Goal: Task Accomplishment & Management: Manage account settings

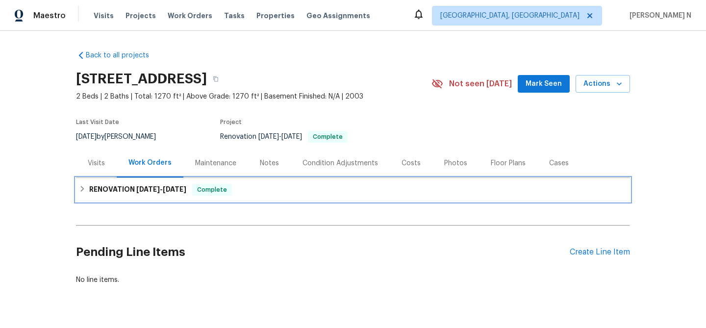
click at [164, 199] on div "RENOVATION 9/26/25 - 10/26/25 Complete" at bounding box center [353, 190] width 554 height 24
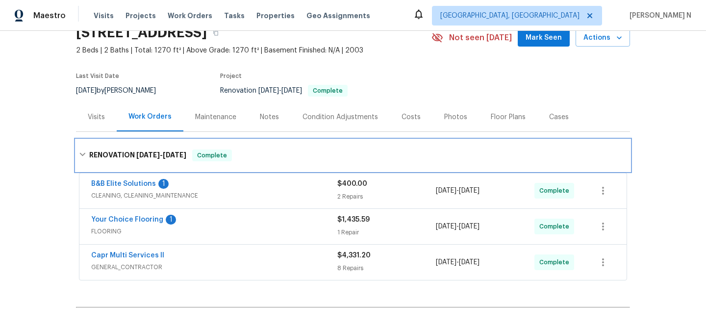
scroll to position [152, 0]
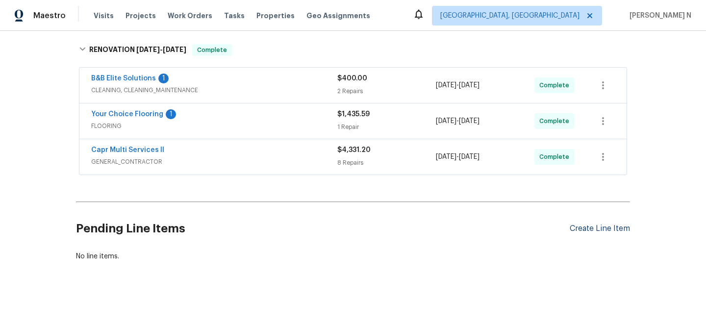
click at [616, 232] on div "Create Line Item" at bounding box center [600, 228] width 60 height 9
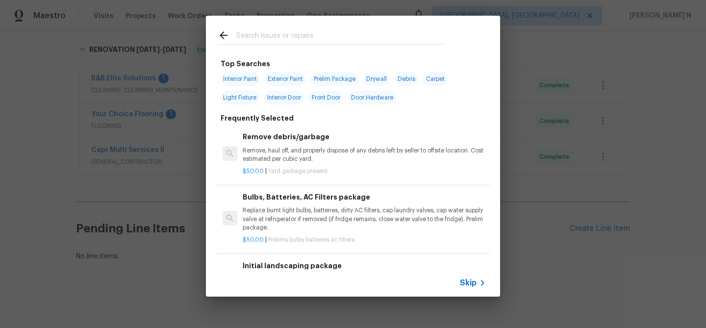
click at [468, 277] on div "Skip" at bounding box center [474, 283] width 28 height 12
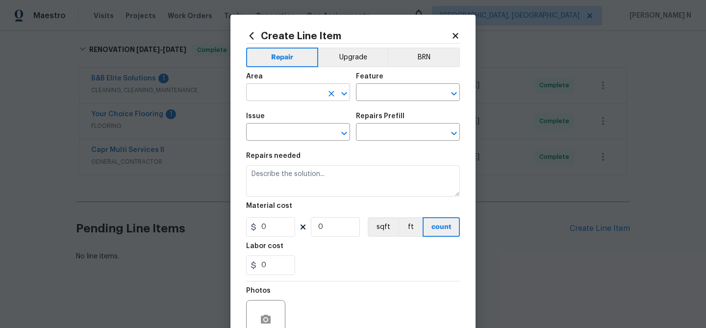
click at [281, 91] on input "text" at bounding box center [284, 93] width 77 height 15
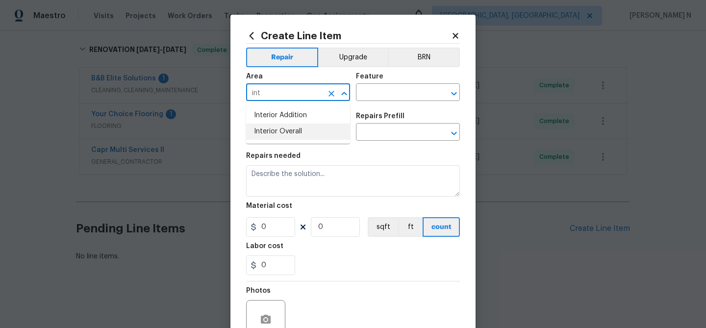
click at [288, 129] on li "Interior Overall" at bounding box center [298, 132] width 104 height 16
type input "Interior Overall"
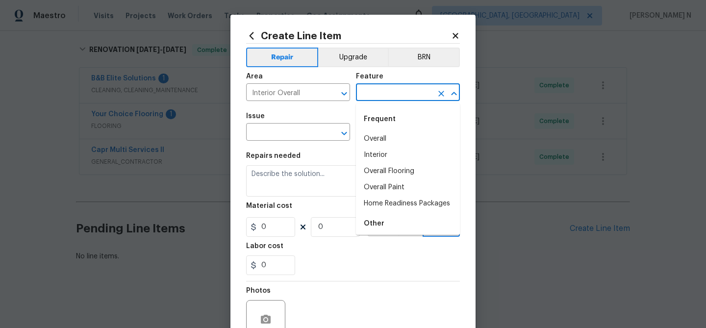
click at [393, 87] on input "text" at bounding box center [394, 93] width 77 height 15
click at [391, 133] on li "Overall" at bounding box center [408, 139] width 104 height 16
type input "Overall"
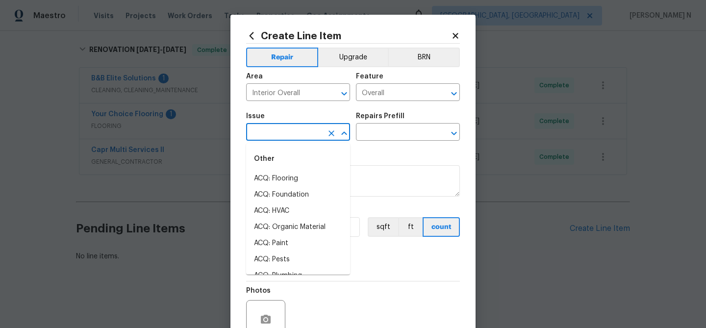
click at [279, 136] on input "text" at bounding box center [284, 133] width 77 height 15
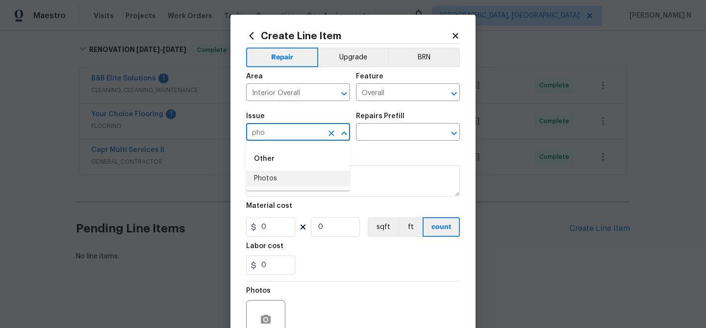
click at [278, 177] on li "Photos" at bounding box center [298, 179] width 104 height 16
type input "Photos"
click at [371, 135] on input "text" at bounding box center [394, 133] width 77 height 15
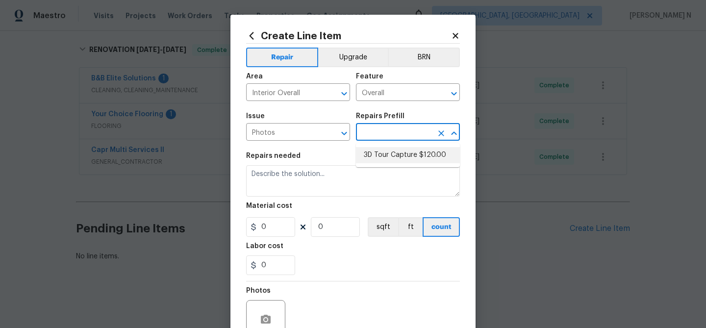
click at [375, 151] on li "3D Tour Capture $120.00" at bounding box center [408, 155] width 104 height 16
type input "3D Tour Capture $120.00"
type textarea "Capture 3D tour of home"
type input "1"
type input "120"
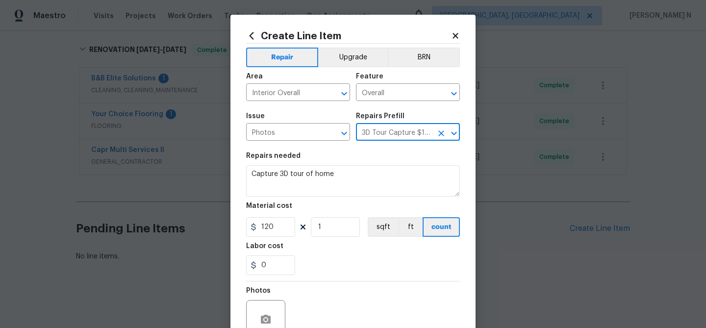
scroll to position [95, 0]
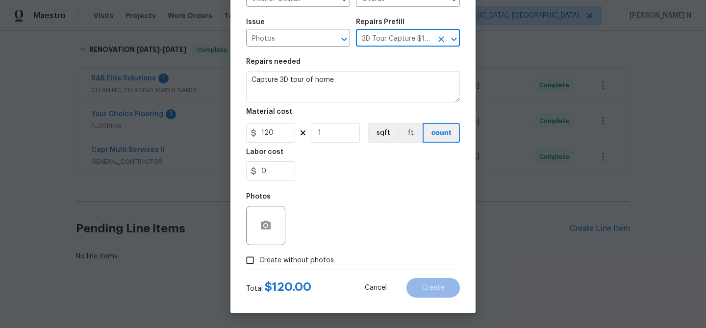
click at [251, 263] on input "Create without photos" at bounding box center [250, 260] width 19 height 19
checkbox input "true"
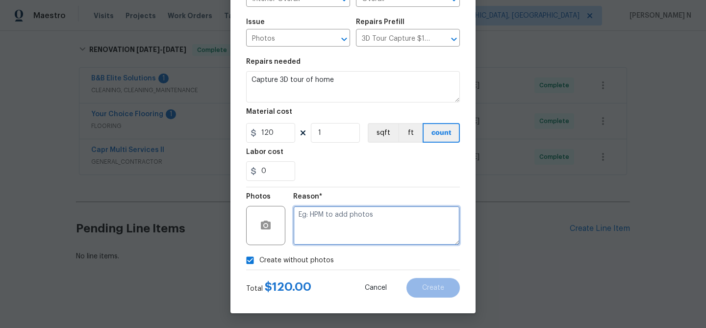
click at [375, 238] on textarea at bounding box center [376, 225] width 167 height 39
type textarea "."
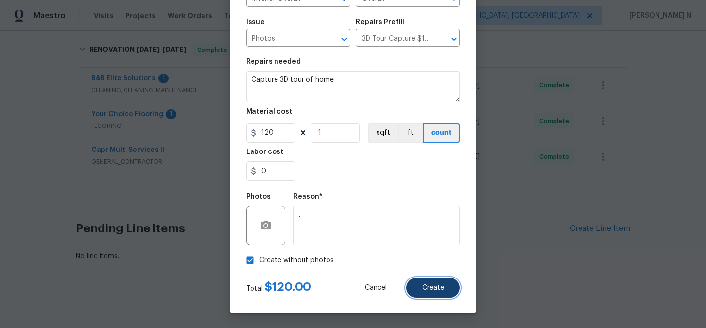
click at [437, 285] on span "Create" at bounding box center [433, 288] width 22 height 7
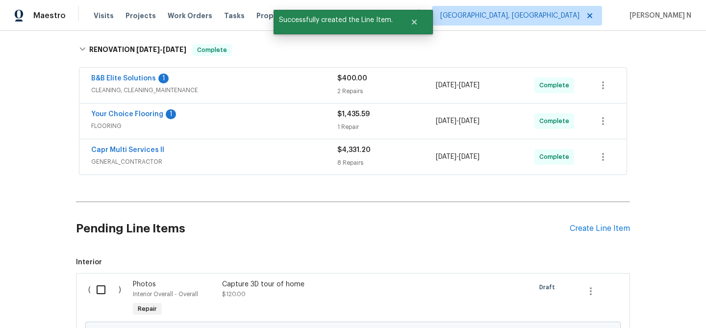
scroll to position [263, 0]
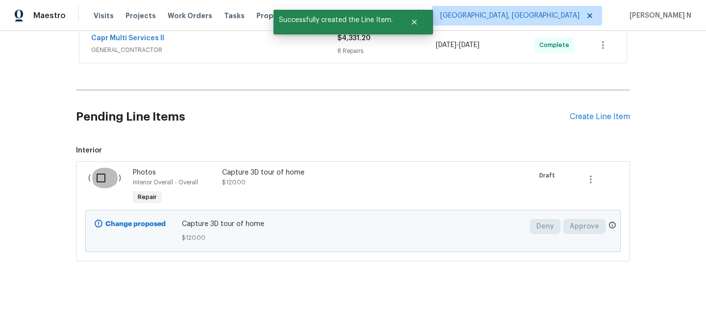
click at [97, 172] on input "checkbox" at bounding box center [105, 178] width 28 height 21
checkbox input "true"
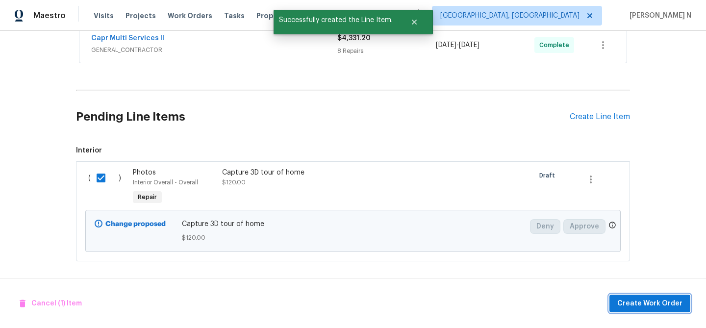
click at [621, 300] on span "Create Work Order" at bounding box center [650, 304] width 65 height 12
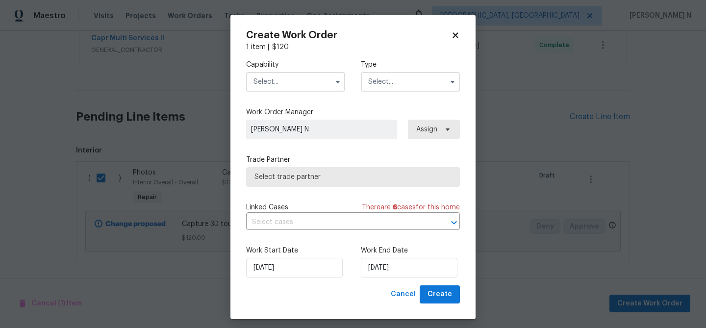
click at [285, 78] on input "text" at bounding box center [295, 82] width 99 height 20
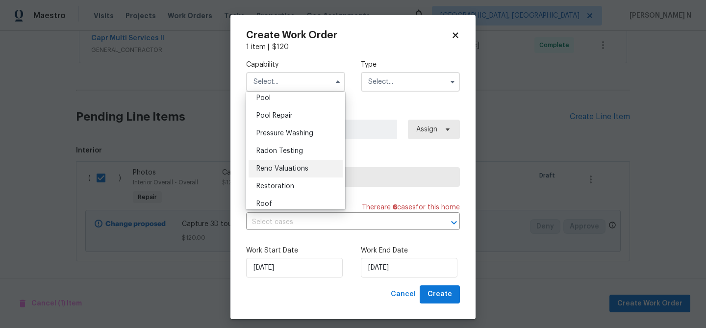
scroll to position [854, 0]
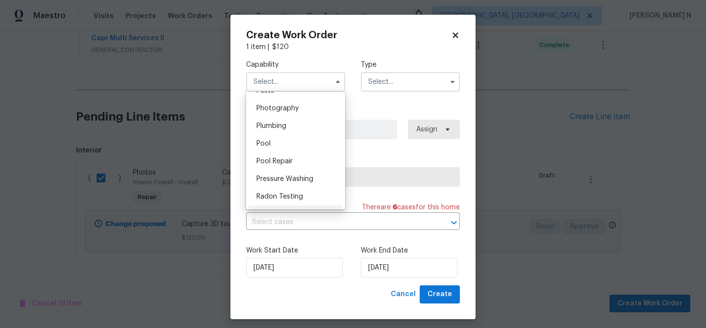
click at [283, 107] on span "Photography" at bounding box center [278, 108] width 42 height 7
type input "Photography"
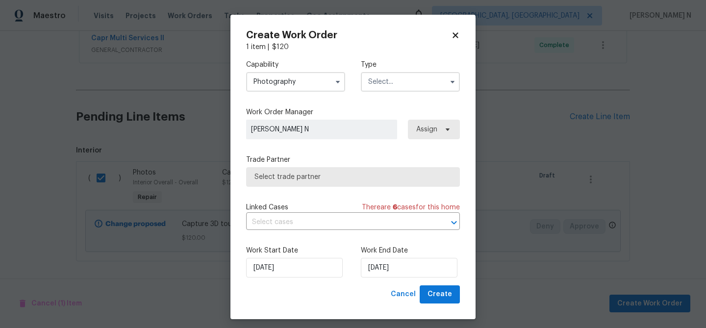
click at [407, 81] on input "text" at bounding box center [410, 82] width 99 height 20
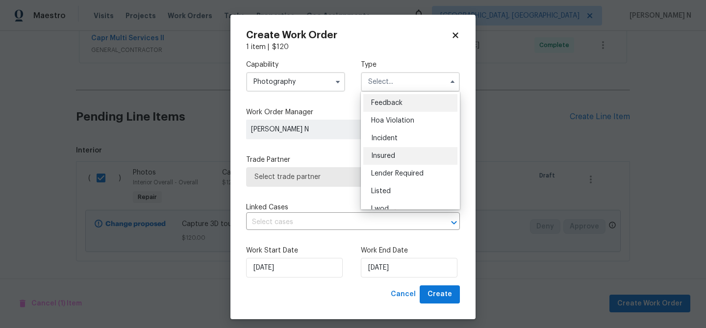
scroll to position [117, 0]
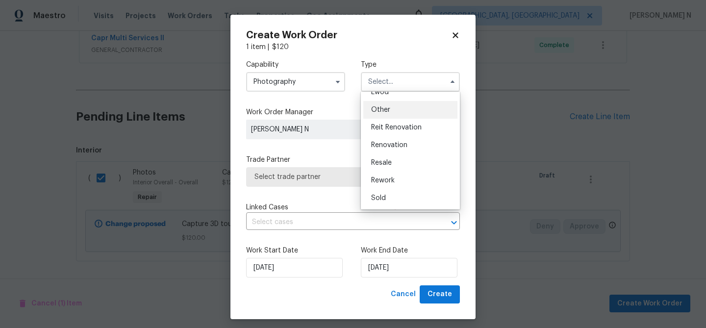
click at [393, 113] on div "Other" at bounding box center [410, 110] width 94 height 18
type input "Other"
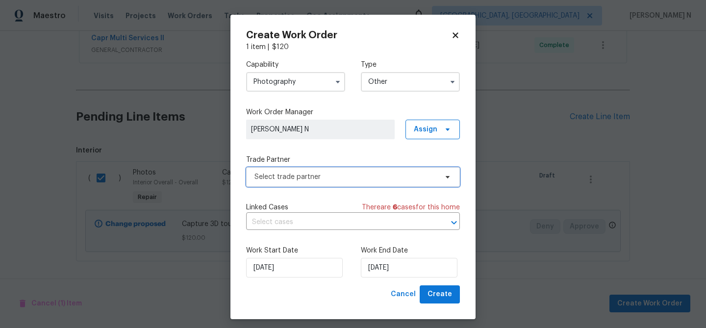
click at [309, 181] on span "Select trade partner" at bounding box center [346, 177] width 183 height 10
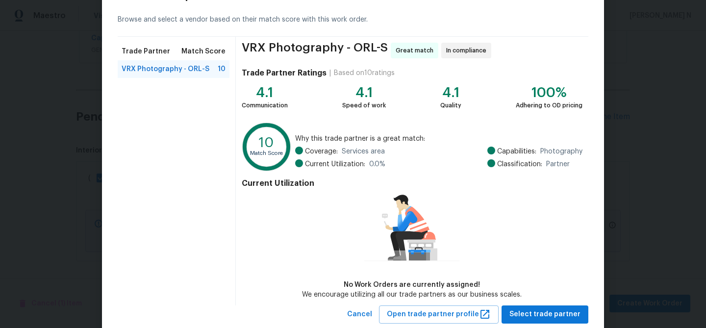
scroll to position [64, 0]
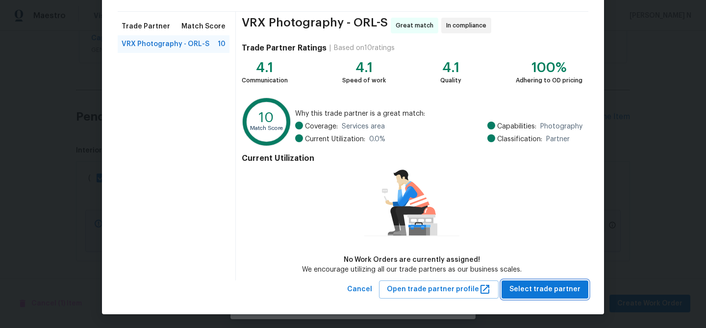
click at [545, 287] on span "Select trade partner" at bounding box center [545, 290] width 71 height 12
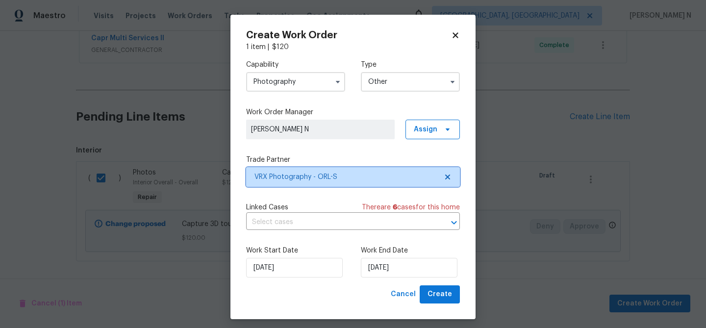
scroll to position [0, 0]
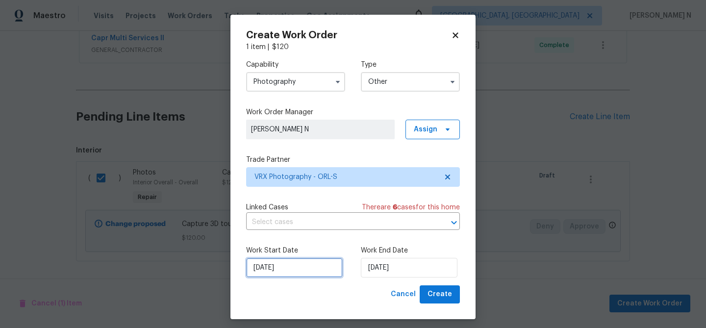
click at [270, 267] on input "06/10/2025" at bounding box center [294, 268] width 97 height 20
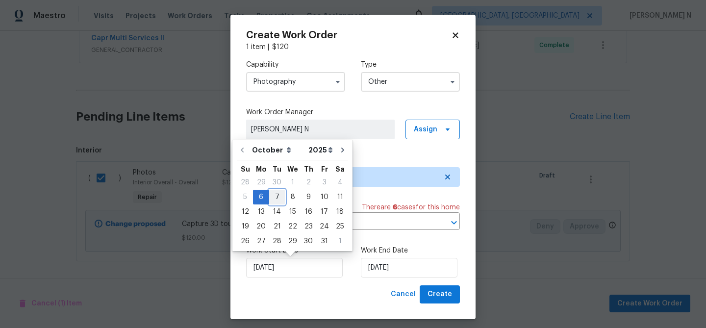
click at [278, 199] on div "7" at bounding box center [277, 197] width 16 height 14
type input "[DATE]"
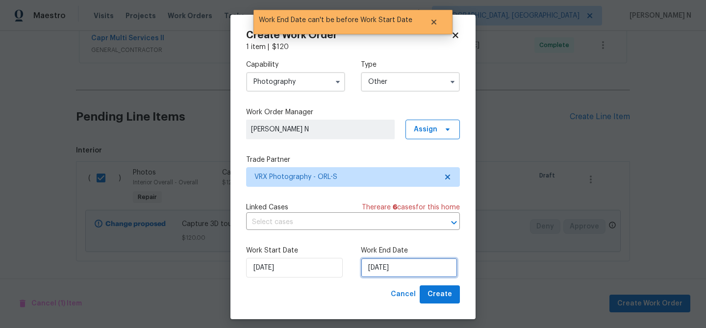
click at [392, 268] on input "[DATE]" at bounding box center [409, 268] width 97 height 20
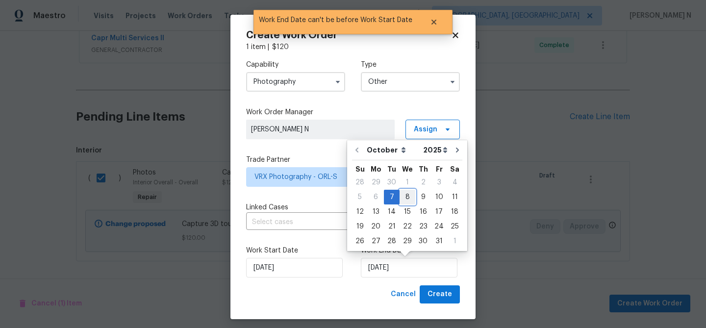
click at [407, 194] on div "8" at bounding box center [408, 197] width 16 height 14
type input "[DATE]"
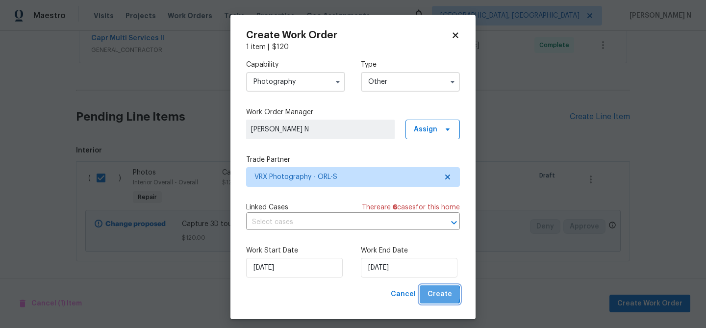
click at [440, 294] on span "Create" at bounding box center [440, 294] width 25 height 12
checkbox input "false"
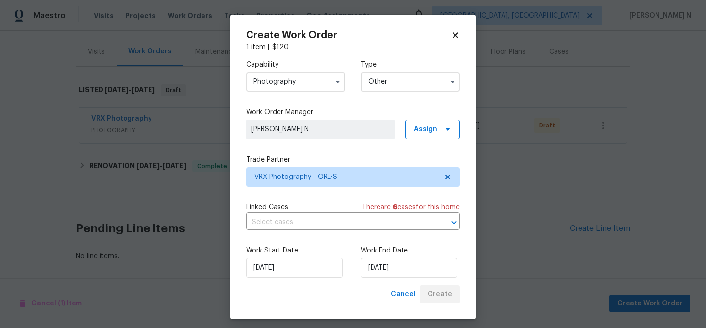
scroll to position [111, 0]
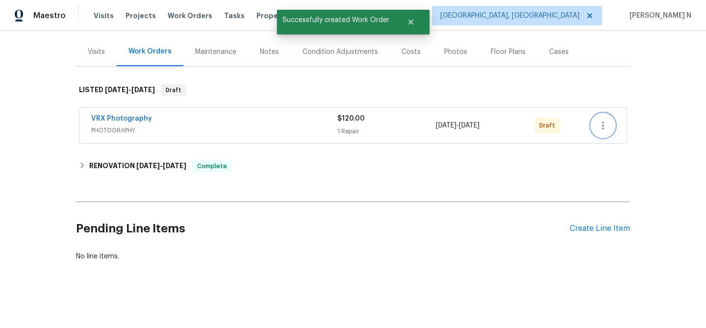
click at [604, 126] on icon "button" at bounding box center [603, 126] width 12 height 12
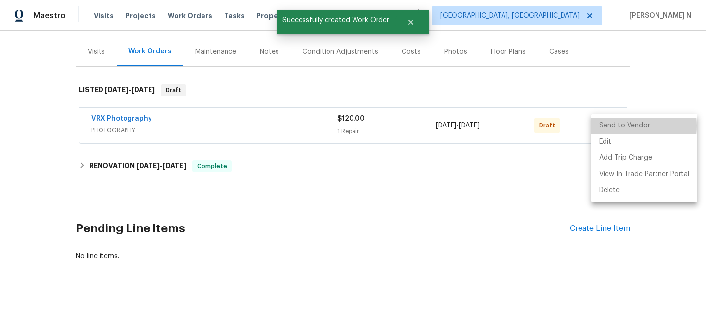
click at [604, 126] on li "Send to Vendor" at bounding box center [645, 126] width 106 height 16
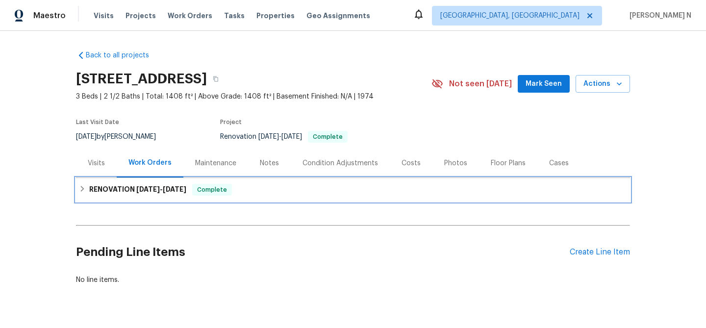
click at [122, 189] on h6 "RENOVATION 9/22/25 - 10/2/25" at bounding box center [137, 190] width 97 height 12
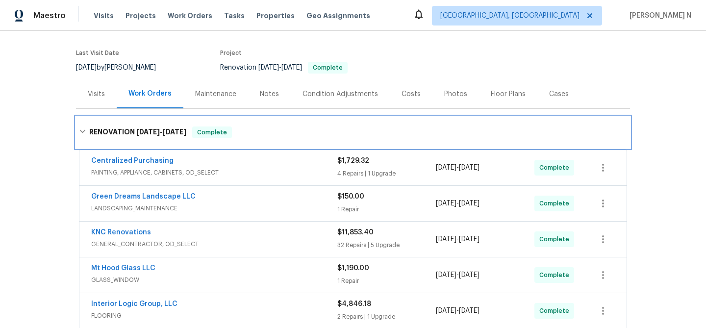
scroll to position [183, 0]
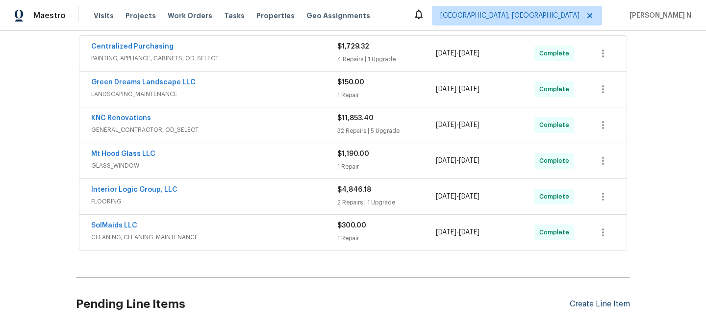
click at [596, 303] on div "Create Line Item" at bounding box center [600, 304] width 60 height 9
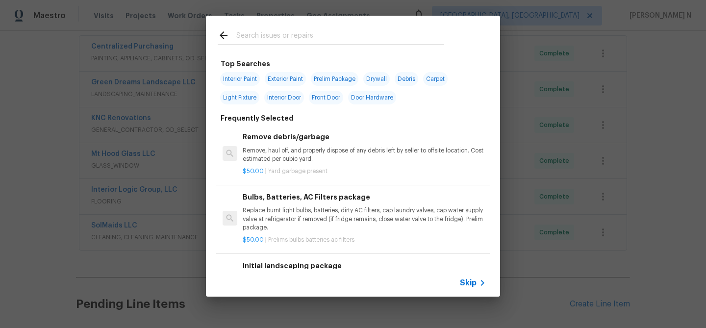
click at [470, 281] on span "Skip" at bounding box center [468, 283] width 17 height 10
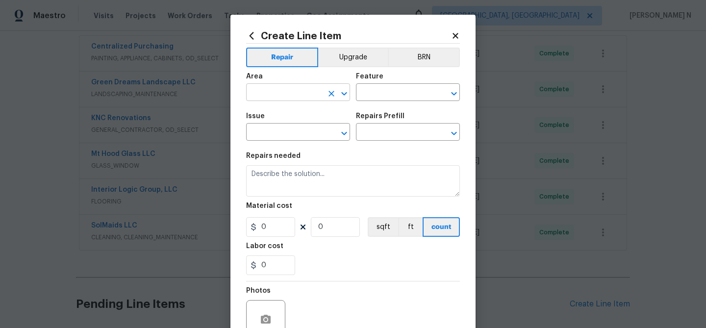
click at [290, 98] on input "text" at bounding box center [284, 93] width 77 height 15
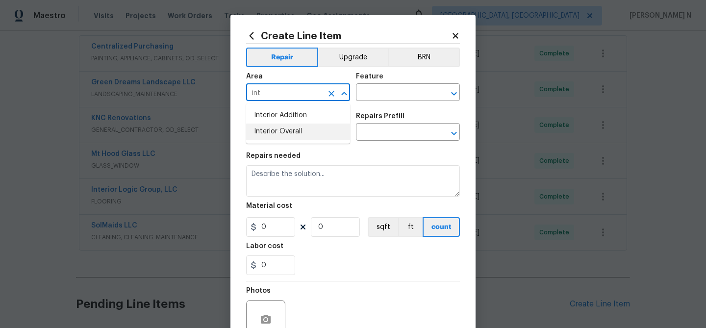
click at [303, 133] on li "Interior Overall" at bounding box center [298, 132] width 104 height 16
type input "Interior Overall"
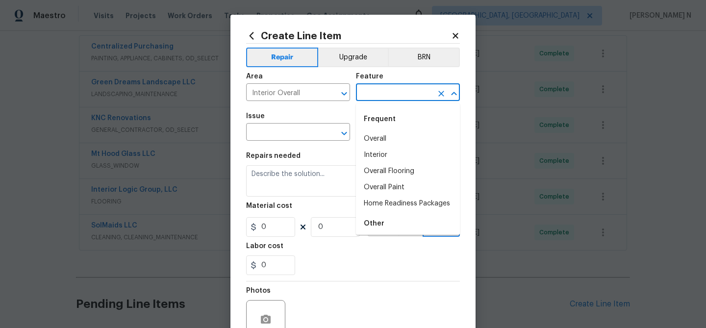
click at [383, 97] on input "text" at bounding box center [394, 93] width 77 height 15
click at [381, 145] on li "Overall" at bounding box center [408, 139] width 104 height 16
type input "Overall"
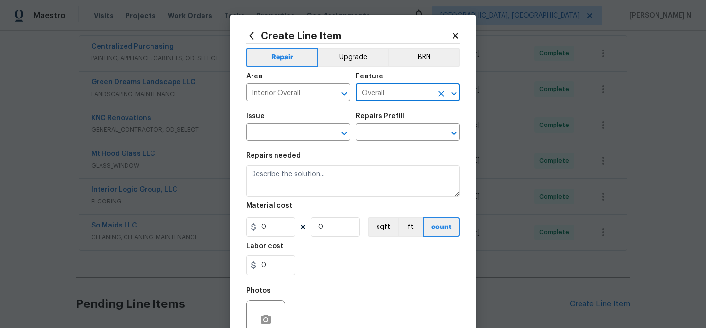
click at [278, 125] on div "Issue" at bounding box center [298, 119] width 104 height 13
click at [278, 134] on input "text" at bounding box center [284, 133] width 77 height 15
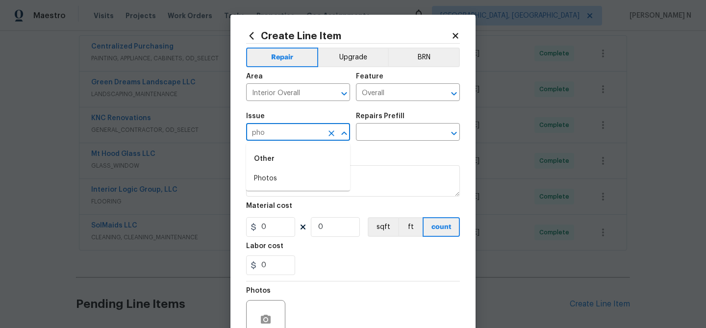
click at [272, 174] on li "Photos" at bounding box center [298, 179] width 104 height 16
type input "Photos"
click at [392, 137] on input "text" at bounding box center [394, 133] width 77 height 15
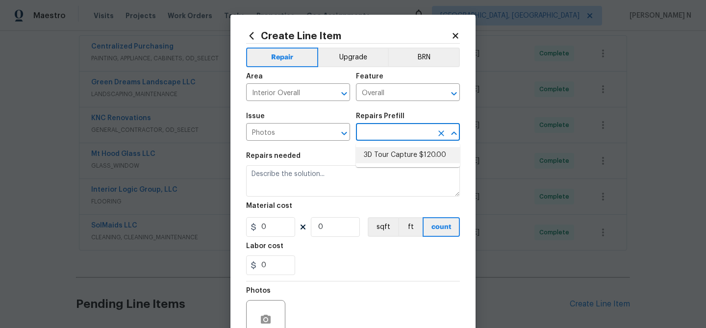
click at [391, 164] on ul "3D Tour Capture $120.00" at bounding box center [408, 155] width 104 height 24
click at [391, 160] on li "3D Tour Capture $120.00" at bounding box center [408, 155] width 104 height 16
type input "3D Tour Capture $120.00"
type textarea "Capture 3D tour of home"
type input "1"
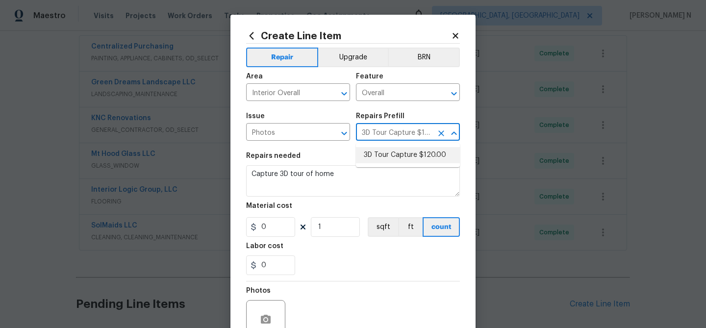
type input "120"
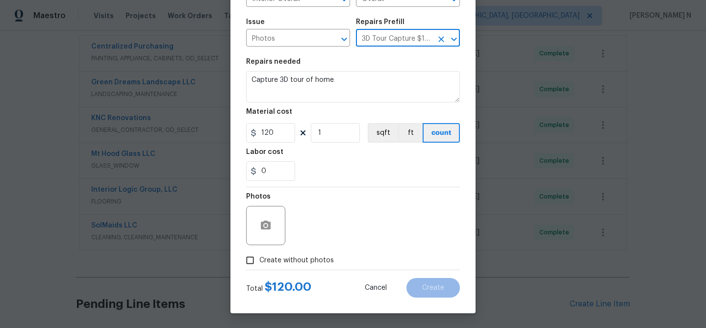
click at [251, 265] on input "Create without photos" at bounding box center [250, 260] width 19 height 19
checkbox input "true"
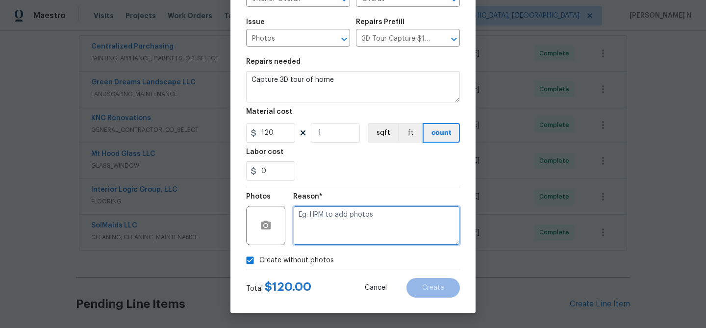
click at [312, 241] on textarea at bounding box center [376, 225] width 167 height 39
type textarea "."
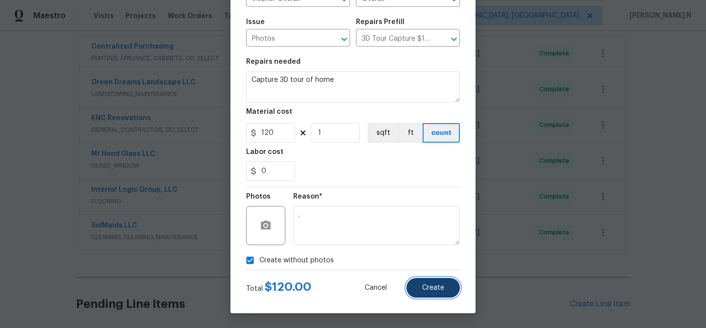
click at [429, 288] on span "Create" at bounding box center [433, 288] width 22 height 7
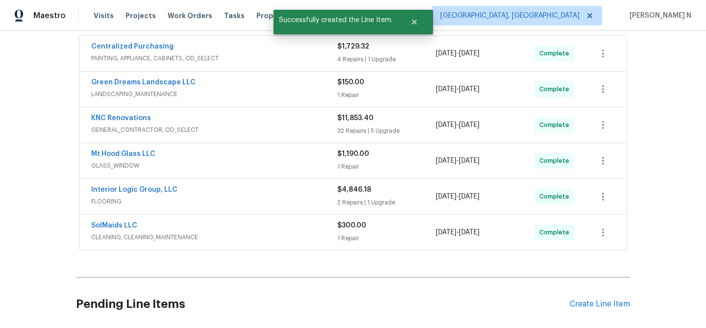
scroll to position [371, 0]
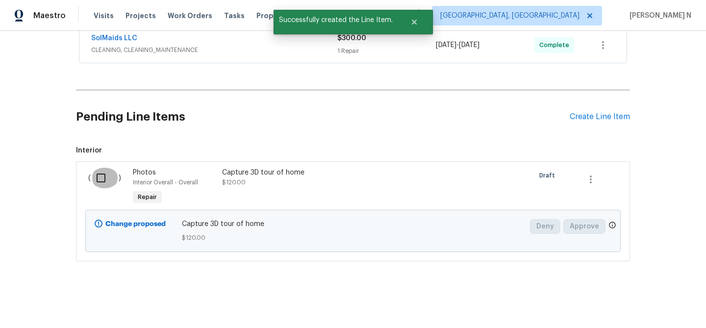
click at [102, 178] on input "checkbox" at bounding box center [105, 178] width 28 height 21
checkbox input "true"
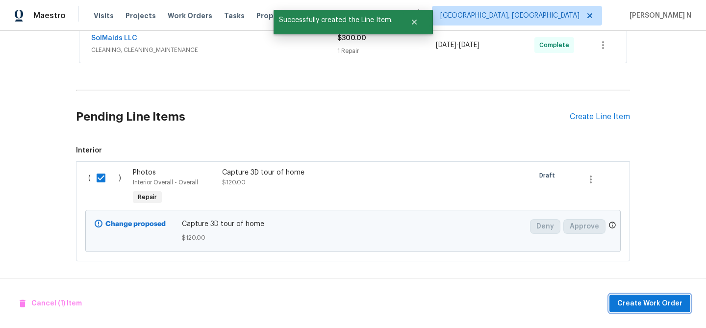
click at [656, 306] on span "Create Work Order" at bounding box center [650, 304] width 65 height 12
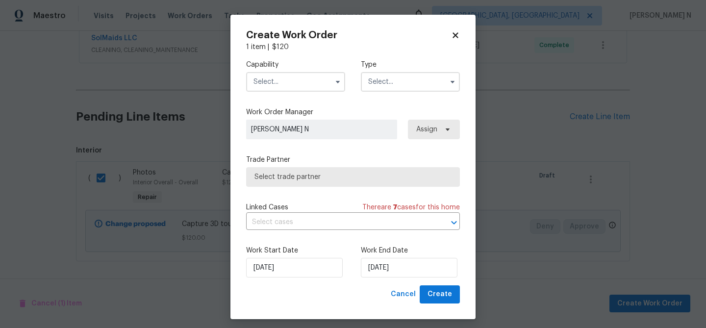
click at [308, 83] on input "text" at bounding box center [295, 82] width 99 height 20
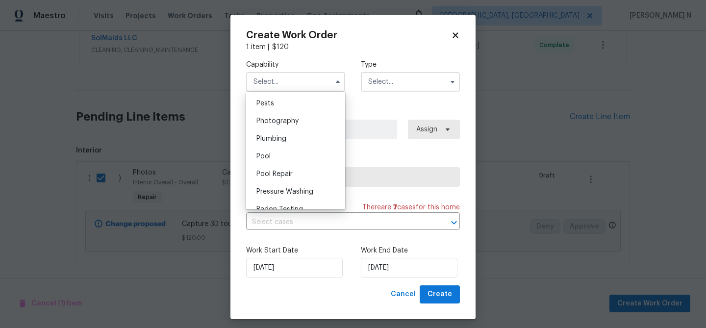
scroll to position [829, 0]
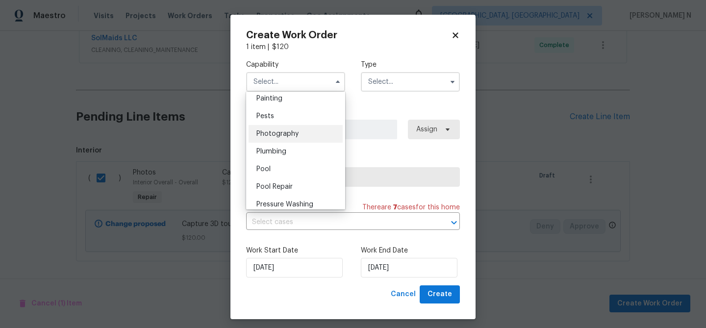
click at [275, 133] on span "Photography" at bounding box center [278, 133] width 42 height 7
type input "Photography"
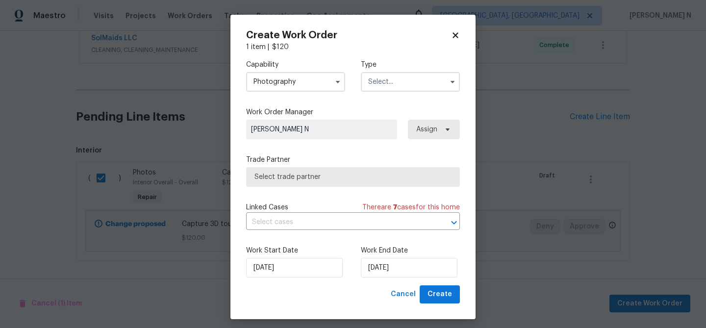
click at [427, 74] on input "text" at bounding box center [410, 82] width 99 height 20
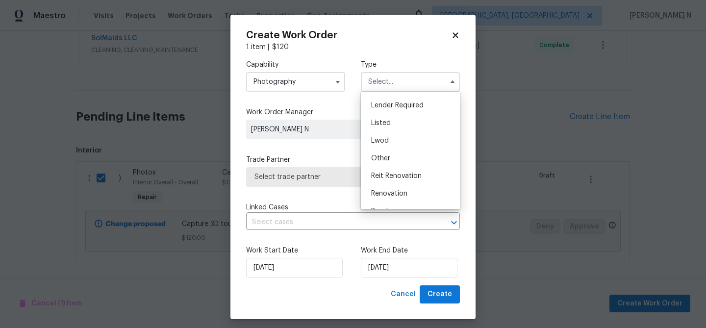
scroll to position [117, 0]
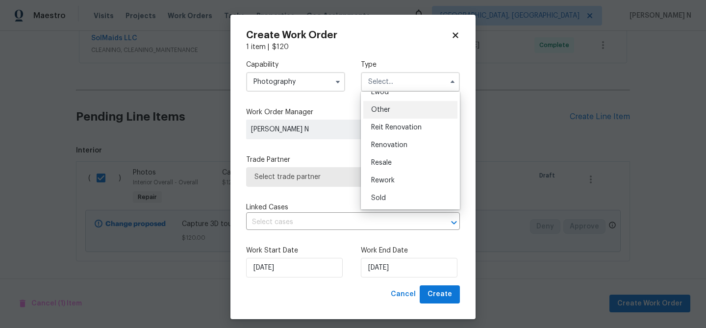
click at [389, 109] on span "Other" at bounding box center [380, 109] width 19 height 7
type input "Other"
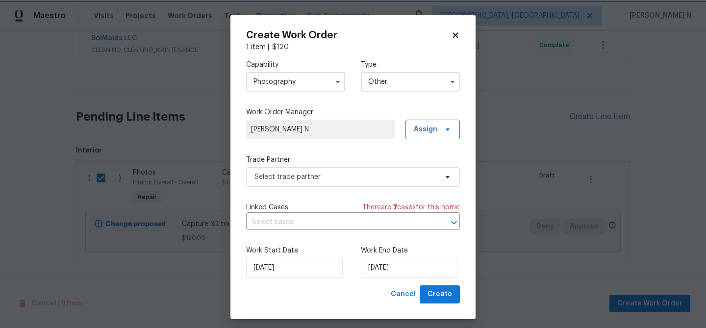
scroll to position [0, 0]
click at [295, 178] on span "Select trade partner" at bounding box center [346, 177] width 183 height 10
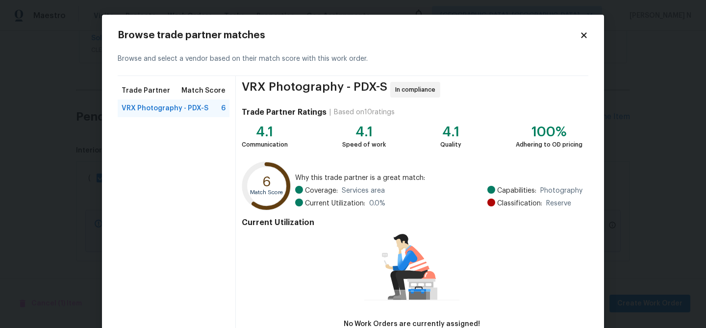
scroll to position [64, 0]
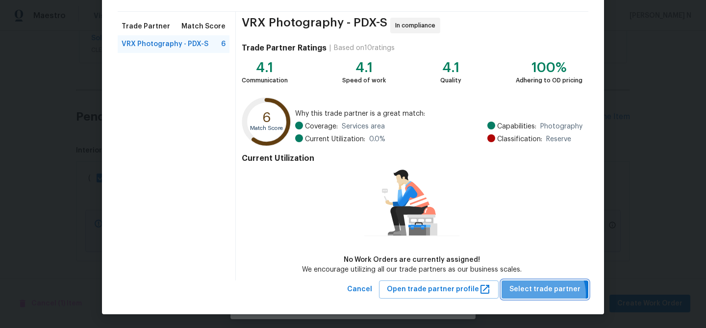
click at [547, 294] on span "Select trade partner" at bounding box center [545, 290] width 71 height 12
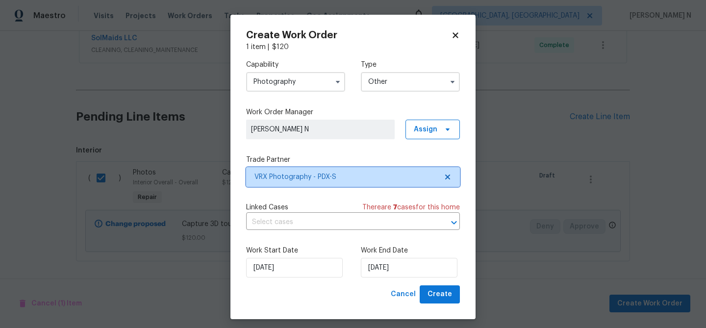
scroll to position [0, 0]
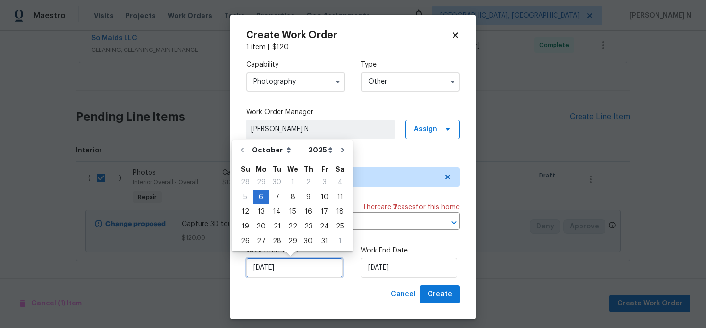
click at [316, 263] on input "06/10/2025" at bounding box center [294, 268] width 97 height 20
click at [281, 198] on div "7" at bounding box center [277, 197] width 16 height 14
type input "07/10/2025"
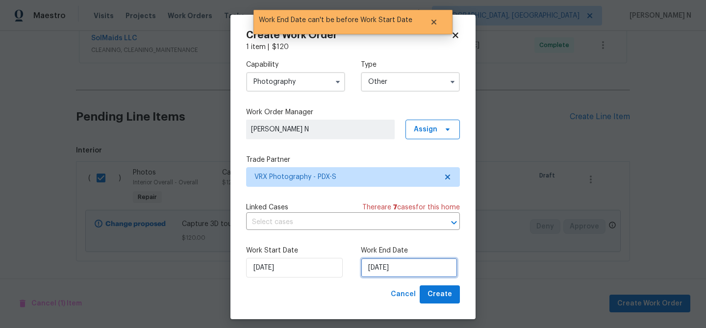
click at [409, 277] on input "07/10/2025" at bounding box center [409, 268] width 97 height 20
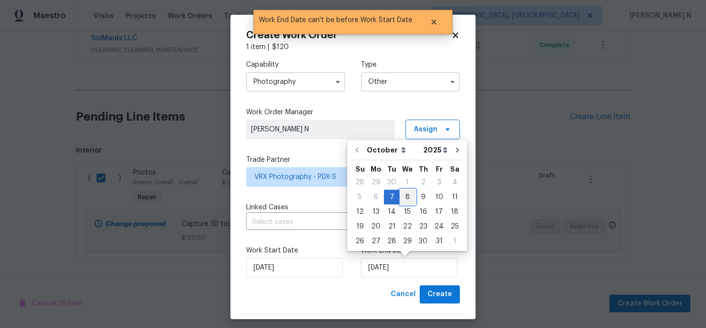
click at [409, 199] on div "8" at bounding box center [408, 197] width 16 height 14
type input "08/10/2025"
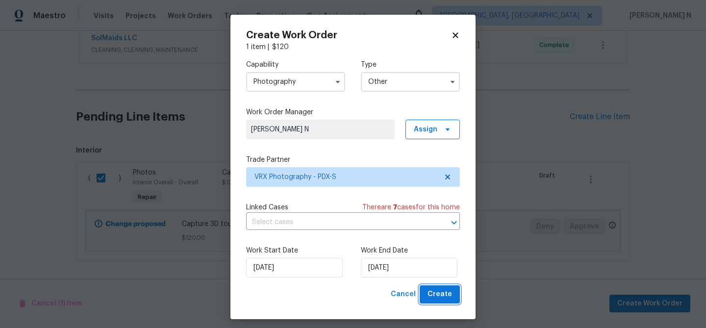
click at [445, 293] on span "Create" at bounding box center [440, 294] width 25 height 12
checkbox input "false"
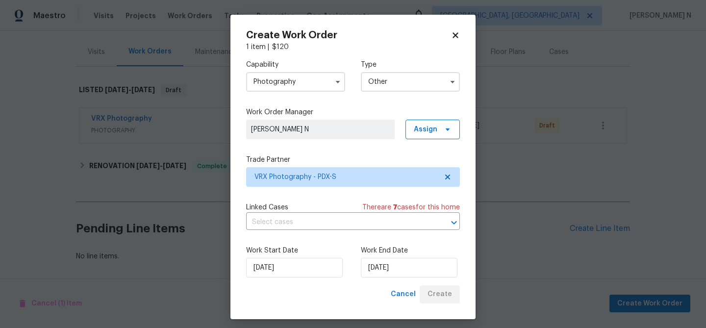
scroll to position [111, 0]
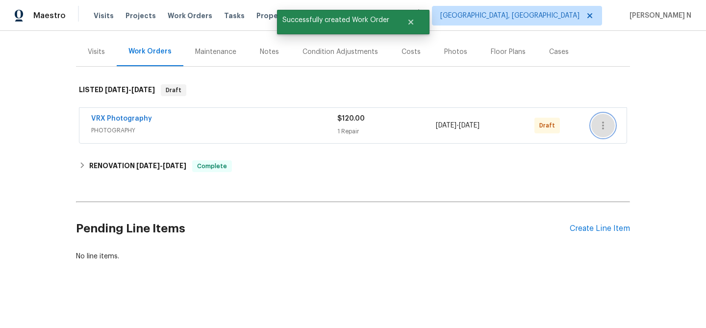
click at [608, 122] on icon "button" at bounding box center [603, 126] width 12 height 12
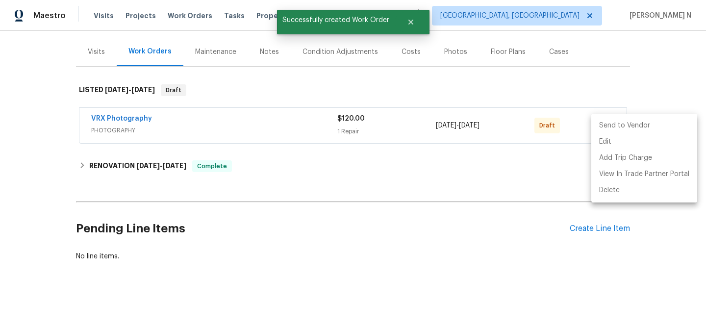
click at [614, 129] on li "Send to Vendor" at bounding box center [645, 126] width 106 height 16
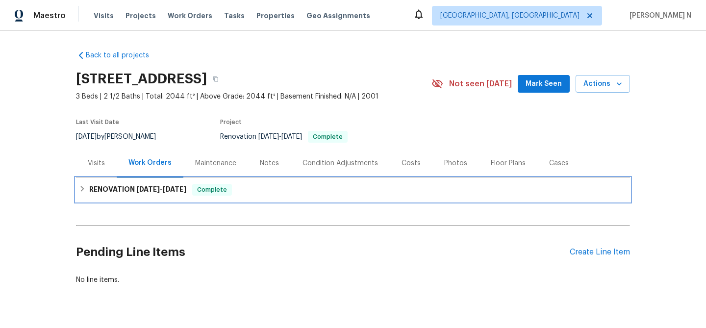
click at [158, 196] on div "RENOVATION [DATE] - [DATE] Complete" at bounding box center [353, 190] width 554 height 24
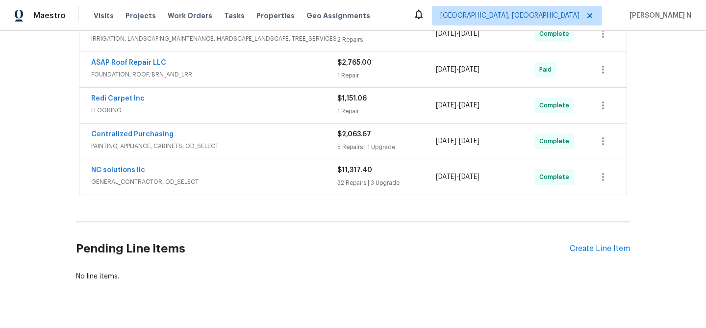
scroll to position [259, 0]
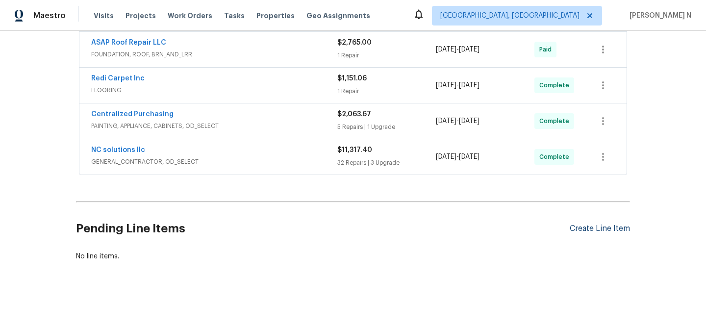
click at [584, 225] on div "Create Line Item" at bounding box center [600, 228] width 60 height 9
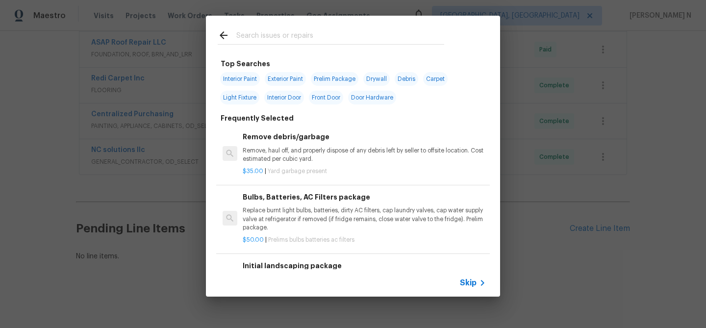
click at [472, 281] on span "Skip" at bounding box center [468, 283] width 17 height 10
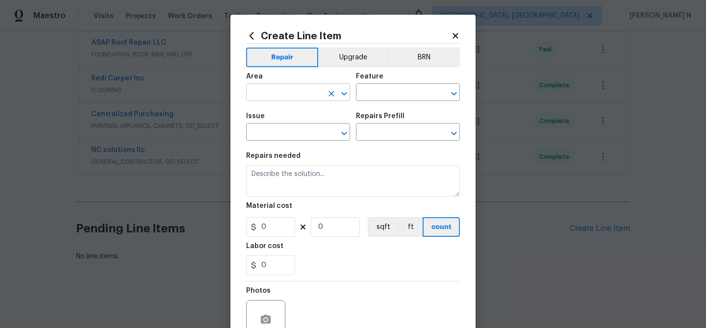
click at [289, 88] on input "text" at bounding box center [284, 93] width 77 height 15
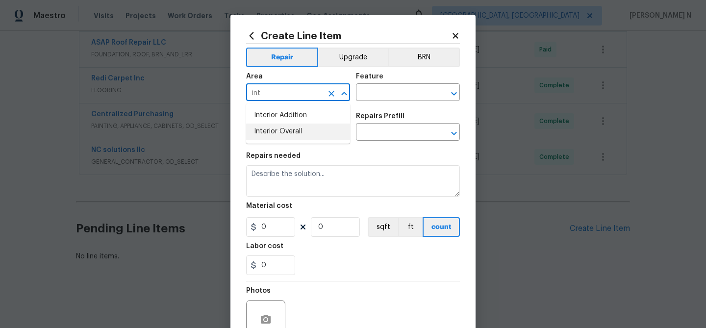
click at [304, 133] on li "Interior Overall" at bounding box center [298, 132] width 104 height 16
type input "Interior Overall"
click at [369, 98] on input "text" at bounding box center [394, 93] width 77 height 15
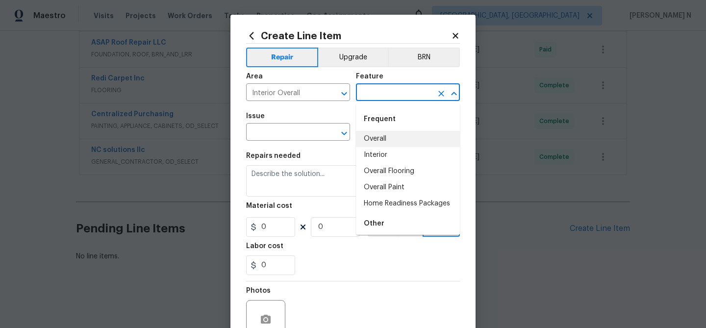
click at [371, 136] on li "Overall" at bounding box center [408, 139] width 104 height 16
type input "Overall"
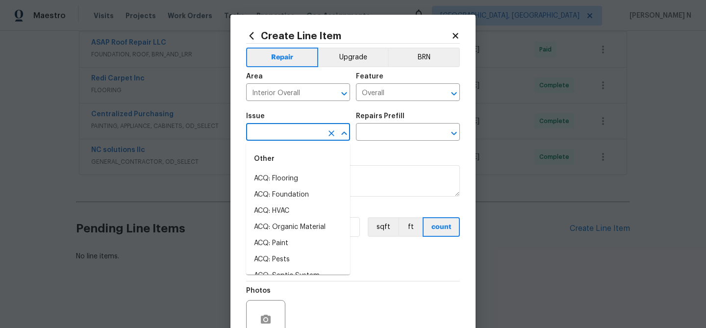
click at [288, 135] on input "text" at bounding box center [284, 133] width 77 height 15
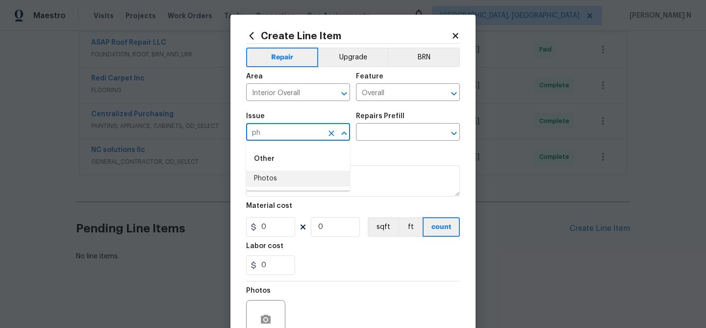
click at [282, 184] on li "Photos" at bounding box center [298, 179] width 104 height 16
type input "Photos"
click at [392, 137] on input "text" at bounding box center [394, 133] width 77 height 15
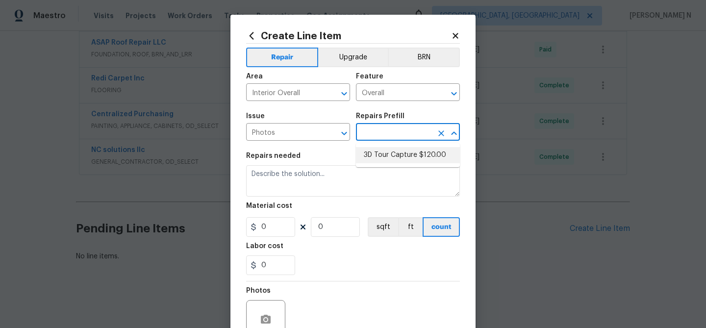
click at [391, 158] on li "3D Tour Capture $120.00" at bounding box center [408, 155] width 104 height 16
type input "3D Tour Capture $120.00"
type textarea "Capture 3D tour of home"
type input "1"
type input "120"
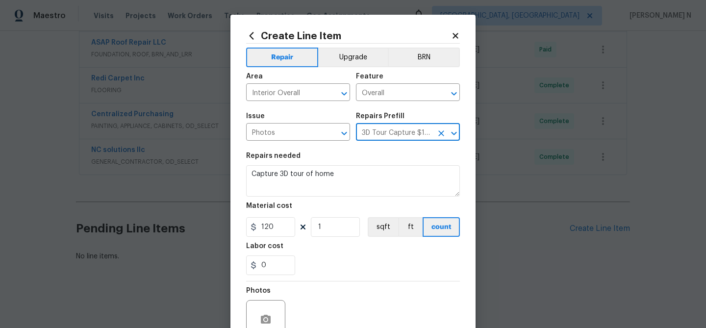
scroll to position [95, 0]
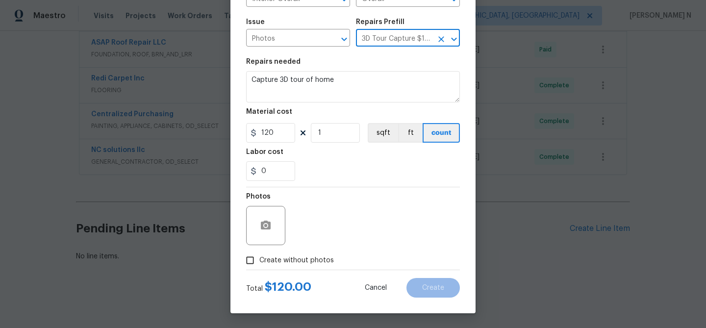
click at [251, 265] on input "Create without photos" at bounding box center [250, 260] width 19 height 19
checkbox input "true"
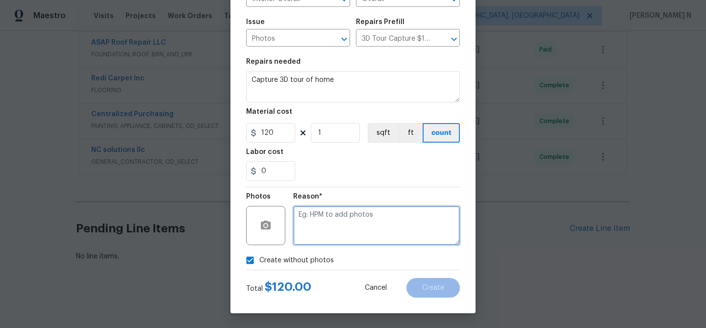
click at [323, 225] on textarea at bounding box center [376, 225] width 167 height 39
type textarea "."
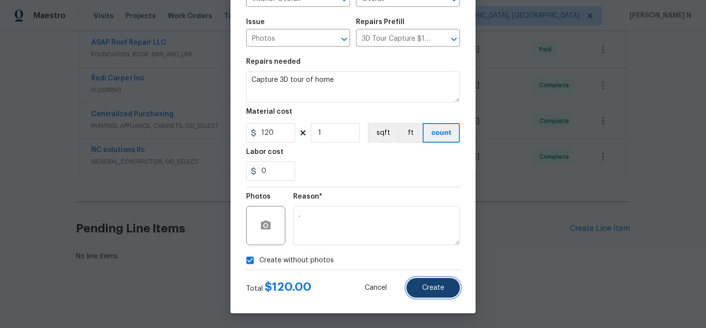
click at [429, 284] on button "Create" at bounding box center [433, 288] width 53 height 20
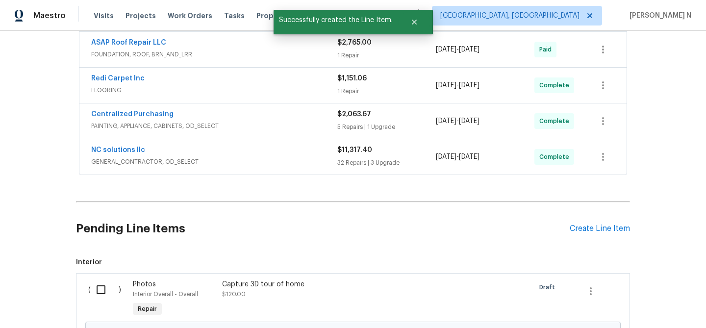
scroll to position [371, 0]
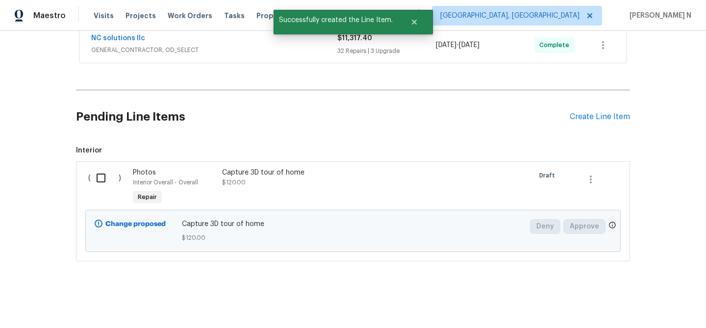
click at [100, 175] on input "checkbox" at bounding box center [105, 178] width 28 height 21
checkbox input "true"
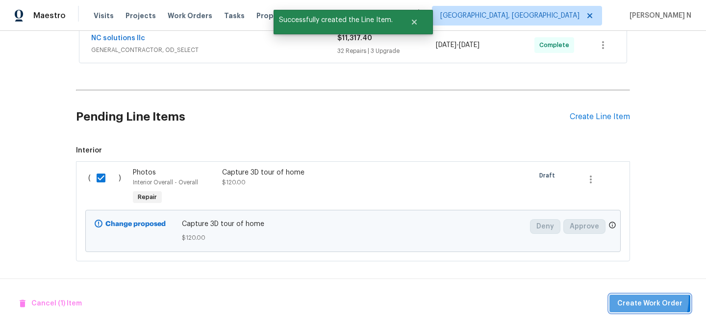
click at [623, 296] on button "Create Work Order" at bounding box center [650, 304] width 81 height 18
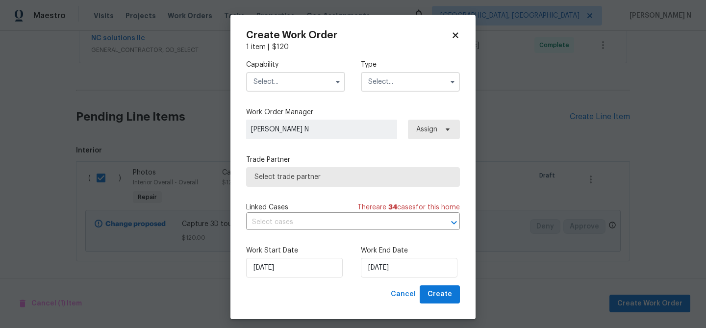
click at [283, 76] on input "text" at bounding box center [295, 82] width 99 height 20
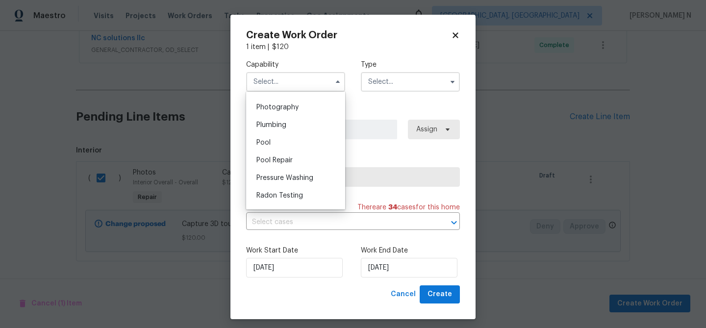
scroll to position [855, 0]
click at [281, 107] on span "Photography" at bounding box center [278, 107] width 42 height 7
type input "Photography"
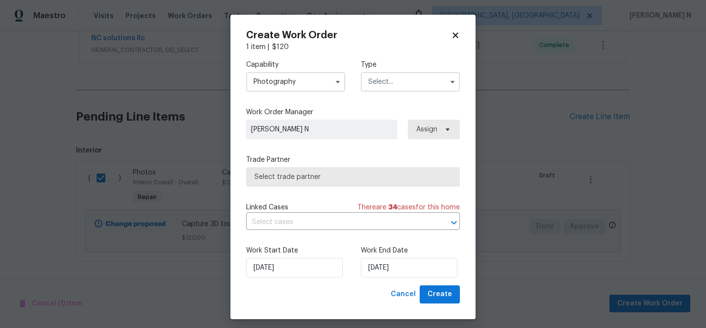
click at [386, 83] on input "text" at bounding box center [410, 82] width 99 height 20
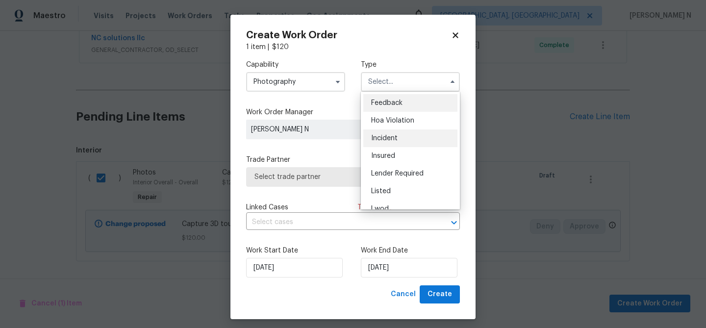
scroll to position [117, 0]
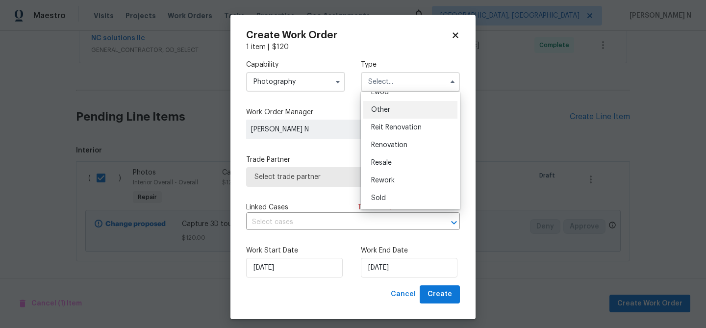
click at [382, 112] on span "Other" at bounding box center [380, 109] width 19 height 7
type input "Other"
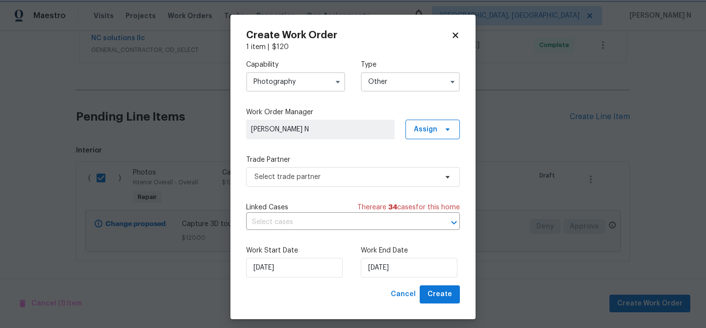
scroll to position [0, 0]
click at [312, 177] on span "Select trade partner" at bounding box center [346, 177] width 183 height 10
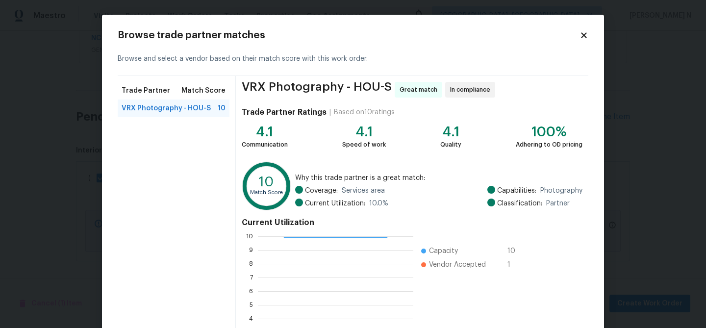
scroll to position [104, 0]
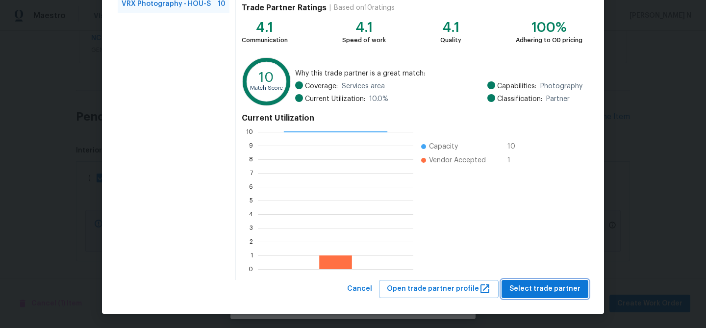
click at [529, 286] on span "Select trade partner" at bounding box center [545, 289] width 71 height 12
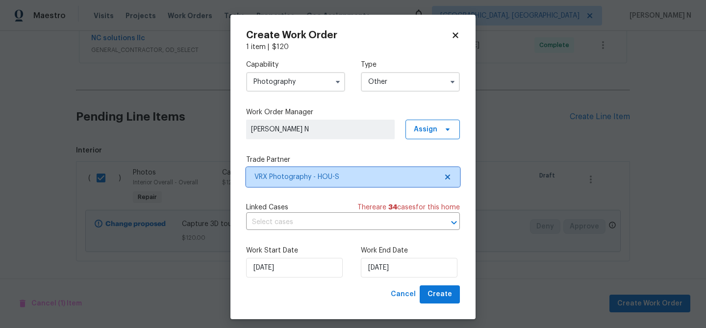
scroll to position [0, 0]
click at [299, 258] on div "Work Start Date 06/10/2025" at bounding box center [295, 262] width 99 height 32
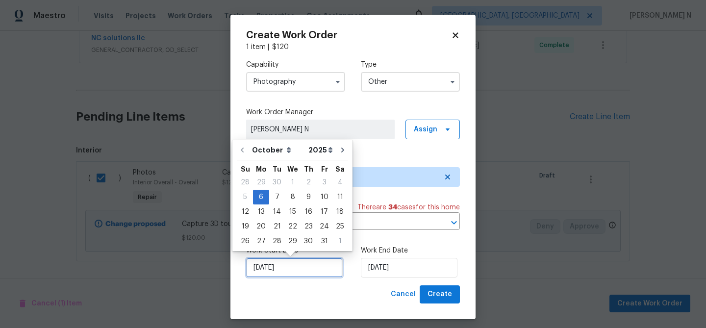
click at [298, 266] on input "[DATE]" at bounding box center [294, 268] width 97 height 20
click at [279, 196] on div "7" at bounding box center [277, 197] width 16 height 14
type input "[DATE]"
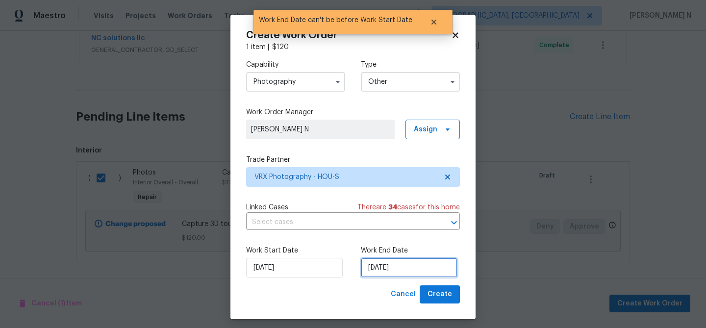
click at [393, 268] on input "[DATE]" at bounding box center [409, 268] width 97 height 20
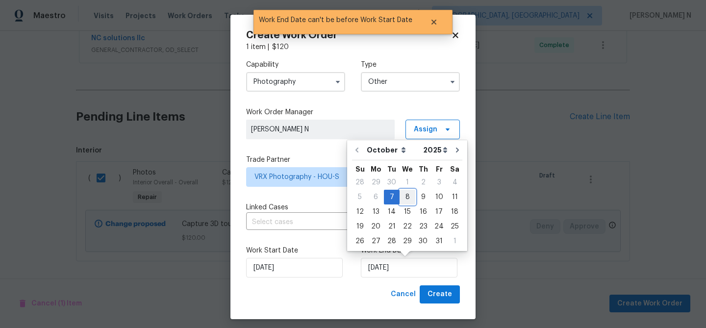
click at [409, 194] on div "8" at bounding box center [408, 197] width 16 height 14
type input "[DATE]"
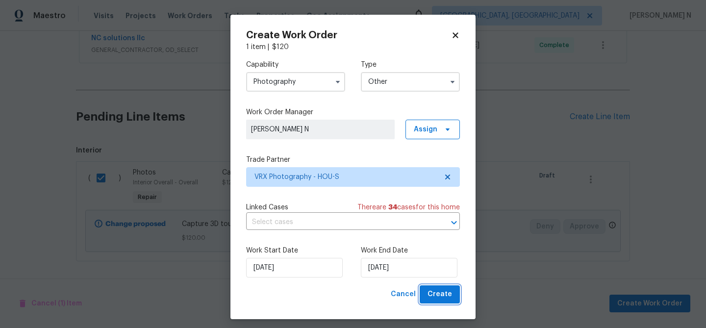
click at [448, 293] on span "Create" at bounding box center [440, 294] width 25 height 12
checkbox input "false"
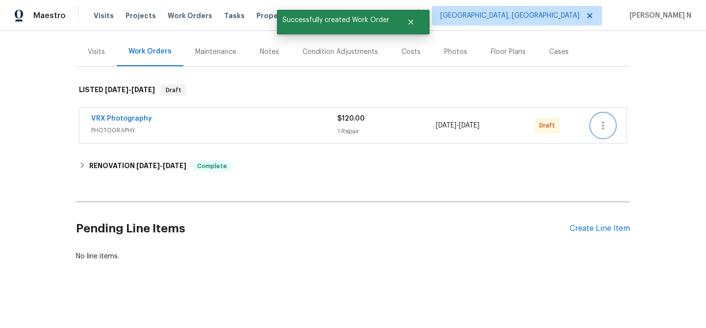
click at [602, 129] on icon "button" at bounding box center [603, 126] width 12 height 12
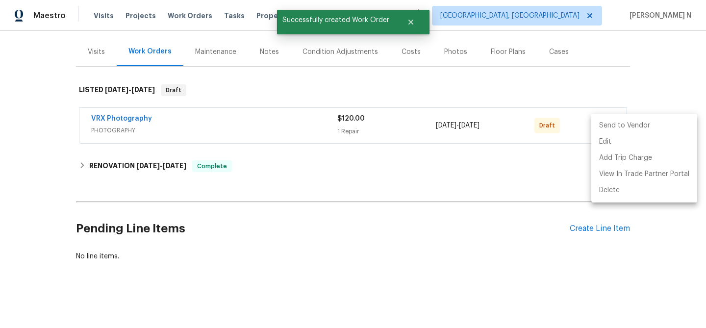
click at [612, 124] on li "Send to Vendor" at bounding box center [645, 126] width 106 height 16
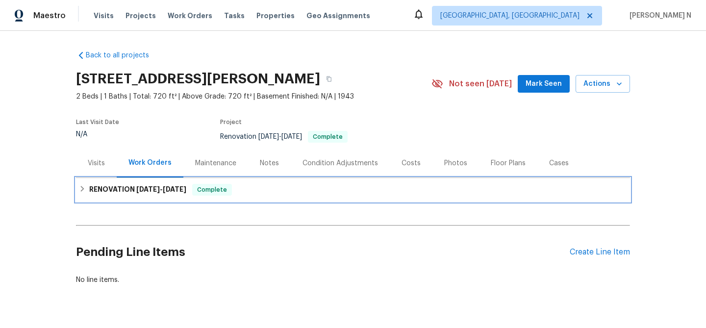
click at [160, 189] on span "[DATE]" at bounding box center [148, 189] width 24 height 7
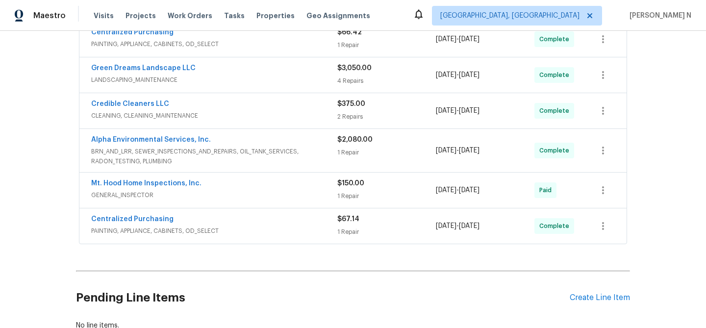
scroll to position [351, 0]
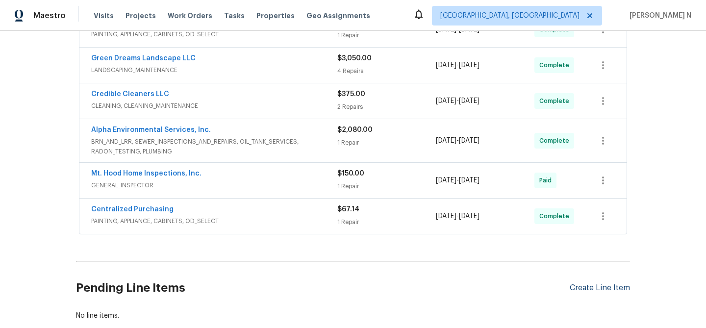
click at [586, 290] on div "Create Line Item" at bounding box center [600, 288] width 60 height 9
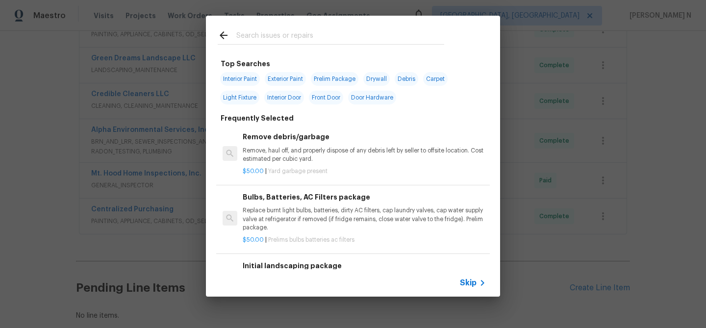
click at [476, 286] on span "Skip" at bounding box center [468, 283] width 17 height 10
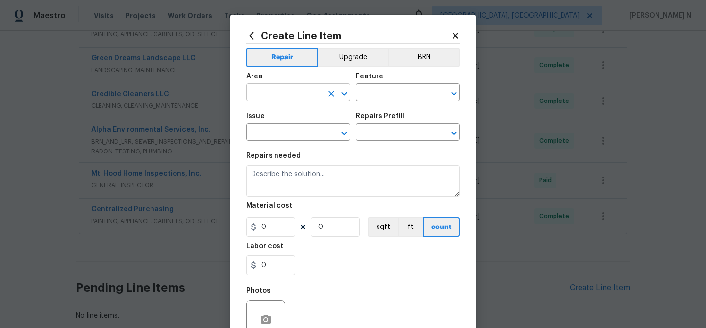
click at [318, 91] on input "text" at bounding box center [284, 93] width 77 height 15
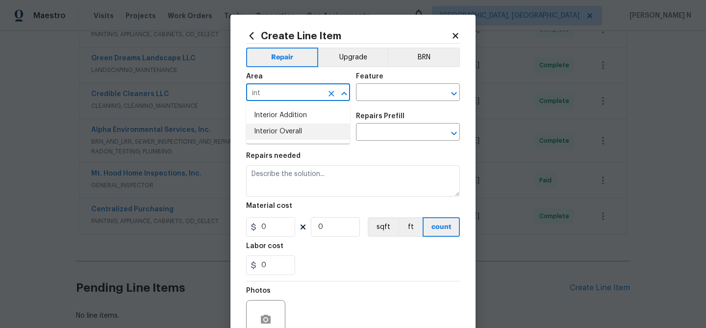
click at [316, 134] on li "Interior Overall" at bounding box center [298, 132] width 104 height 16
type input "Interior Overall"
click at [398, 91] on input "text" at bounding box center [394, 93] width 77 height 15
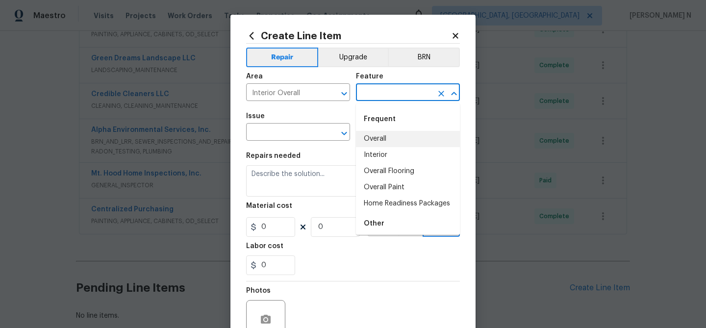
click at [391, 137] on li "Overall" at bounding box center [408, 139] width 104 height 16
type input "Overall"
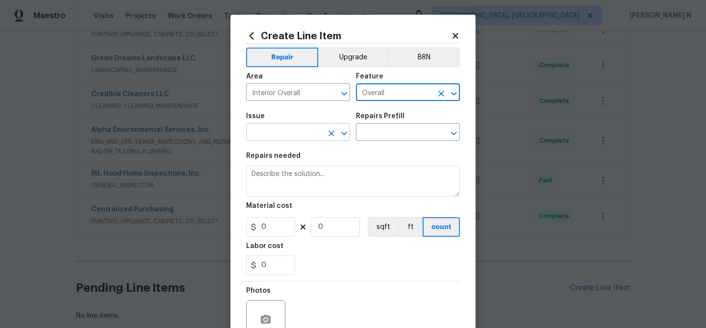
click at [305, 128] on input "text" at bounding box center [284, 133] width 77 height 15
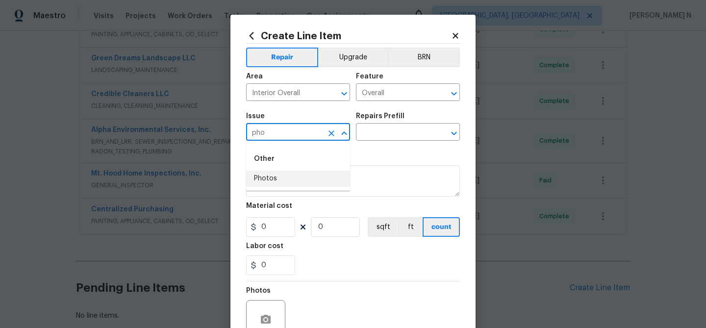
click at [296, 173] on li "Photos" at bounding box center [298, 179] width 104 height 16
type input "Photos"
click at [382, 137] on input "text" at bounding box center [394, 133] width 77 height 15
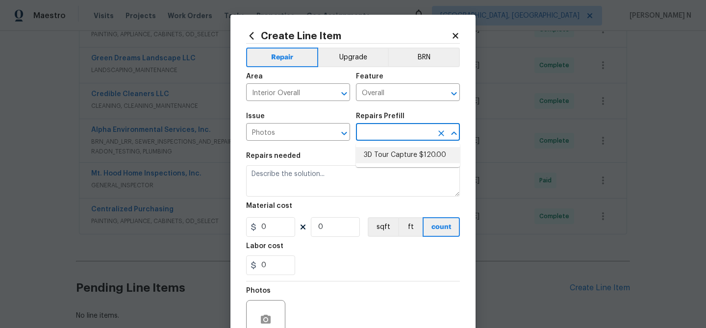
click at [382, 153] on li "3D Tour Capture $120.00" at bounding box center [408, 155] width 104 height 16
type input "3D Tour Capture $120.00"
type textarea "Capture 3D tour of home"
type input "1"
type input "120"
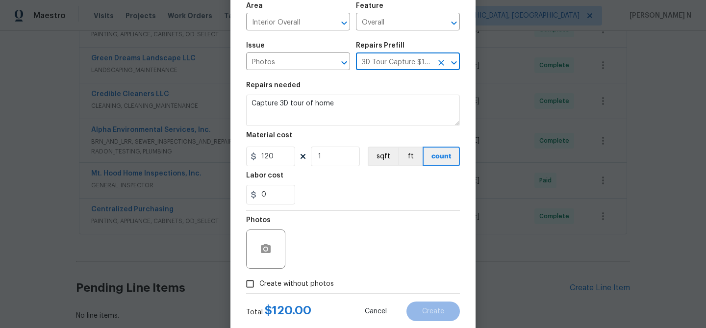
scroll to position [95, 0]
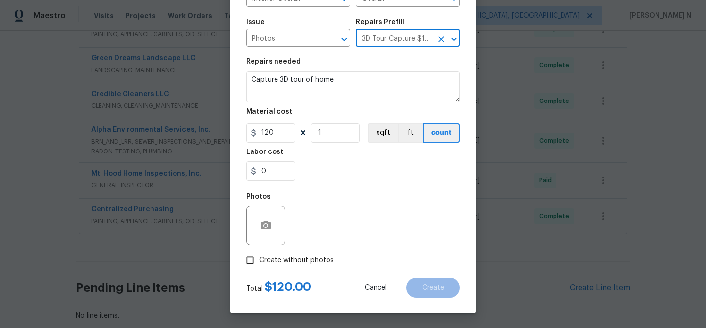
click at [253, 259] on input "Create without photos" at bounding box center [250, 260] width 19 height 19
checkbox input "true"
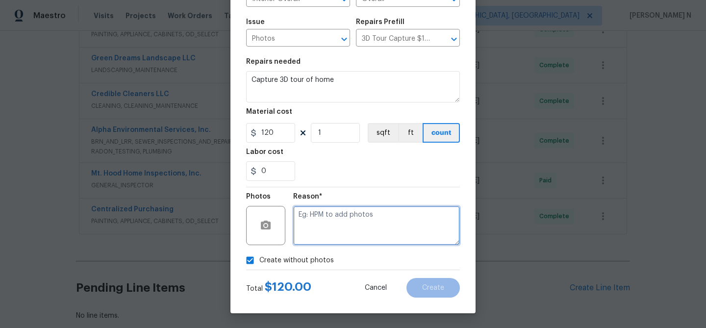
click at [307, 240] on textarea at bounding box center [376, 225] width 167 height 39
type textarea "."
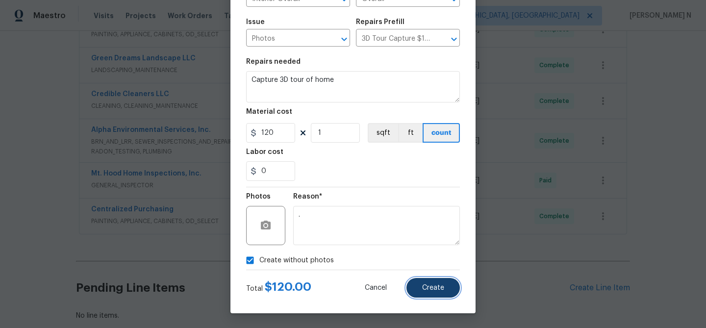
click at [430, 295] on button "Create" at bounding box center [433, 288] width 53 height 20
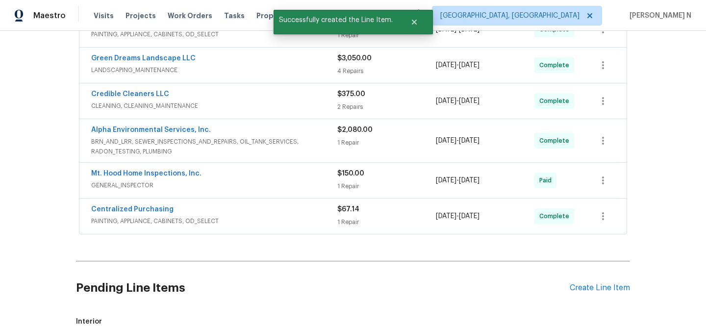
scroll to position [522, 0]
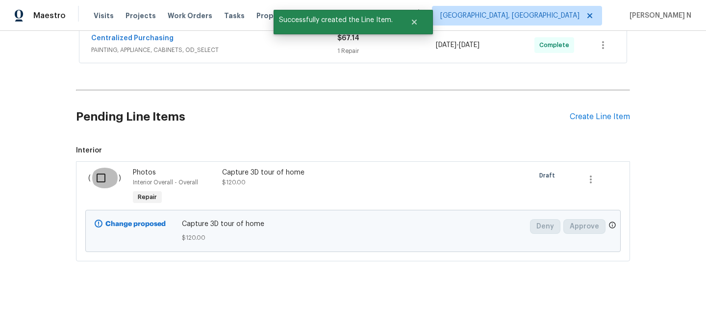
click at [98, 177] on input "checkbox" at bounding box center [105, 178] width 28 height 21
checkbox input "true"
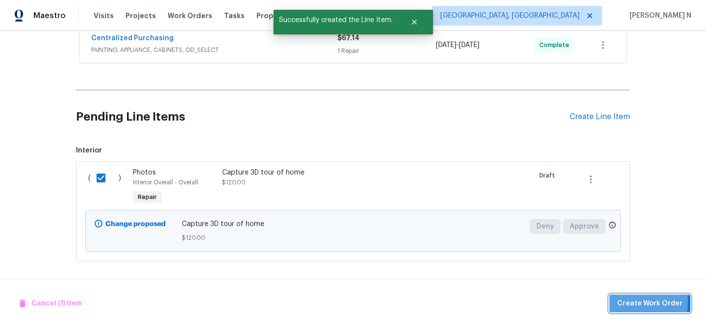
click at [619, 302] on button "Create Work Order" at bounding box center [650, 304] width 81 height 18
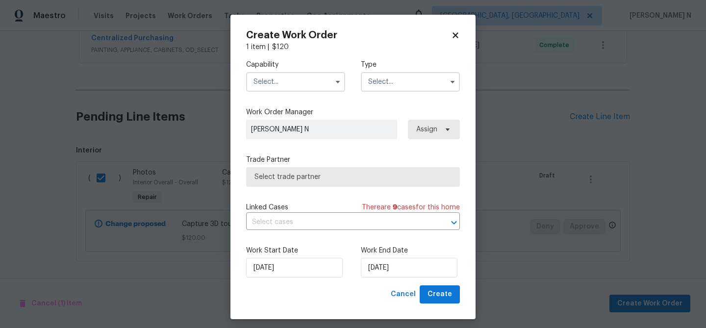
click at [284, 82] on input "text" at bounding box center [295, 82] width 99 height 20
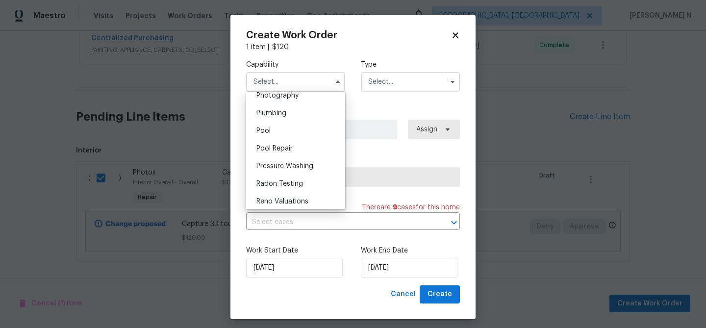
scroll to position [862, 0]
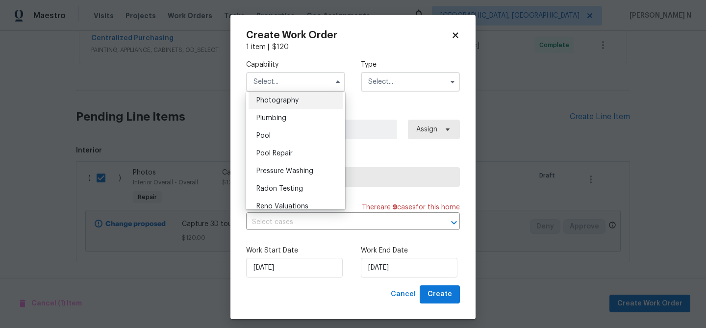
click at [279, 104] on div "Photography" at bounding box center [296, 101] width 94 height 18
type input "Photography"
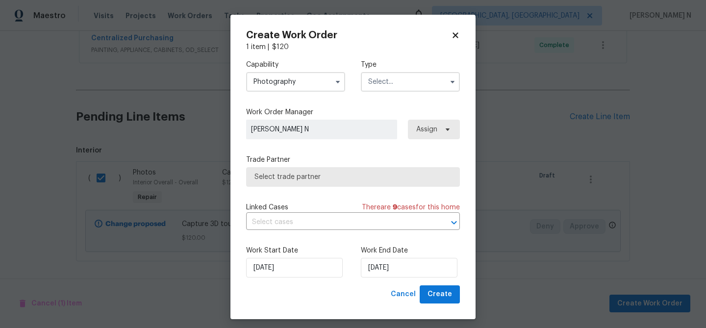
click at [428, 85] on input "text" at bounding box center [410, 82] width 99 height 20
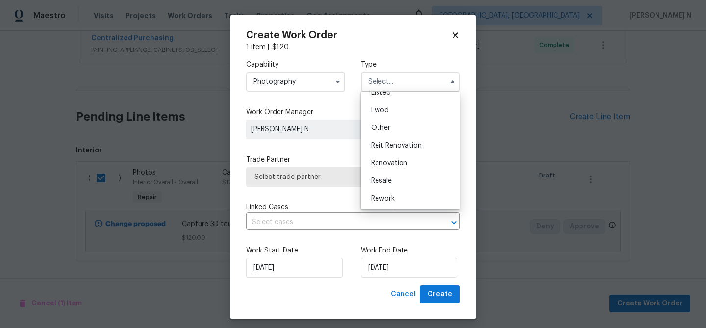
scroll to position [117, 0]
click at [392, 118] on div "Other" at bounding box center [410, 110] width 94 height 18
type input "Other"
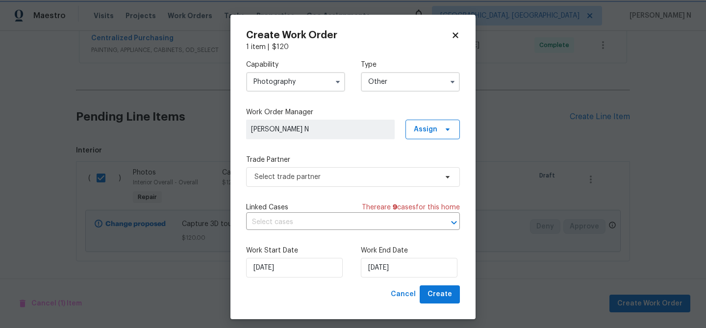
scroll to position [0, 0]
click at [334, 176] on span "Select trade partner" at bounding box center [346, 177] width 183 height 10
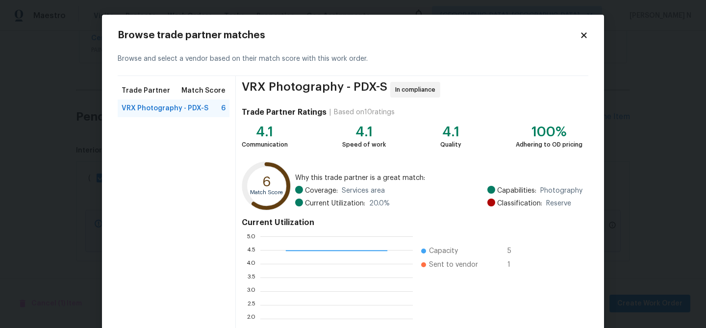
scroll to position [104, 0]
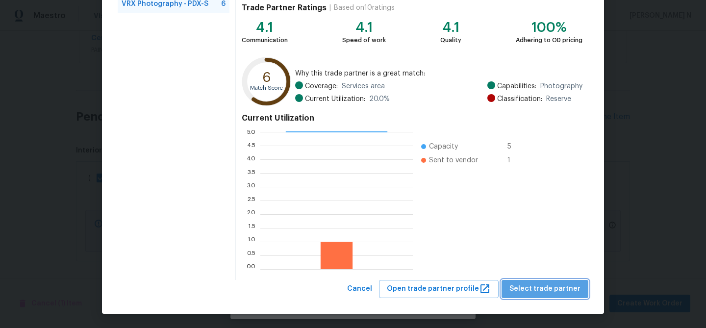
click at [568, 284] on span "Select trade partner" at bounding box center [545, 289] width 71 height 12
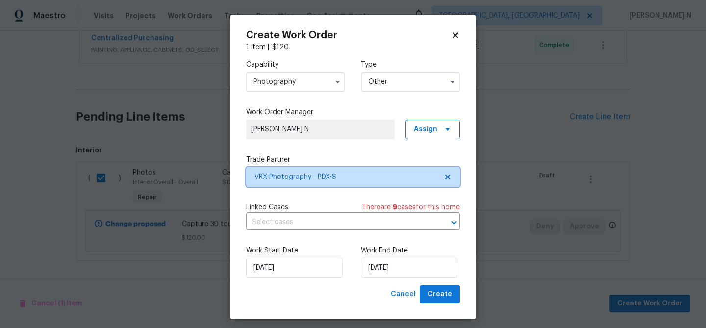
scroll to position [0, 0]
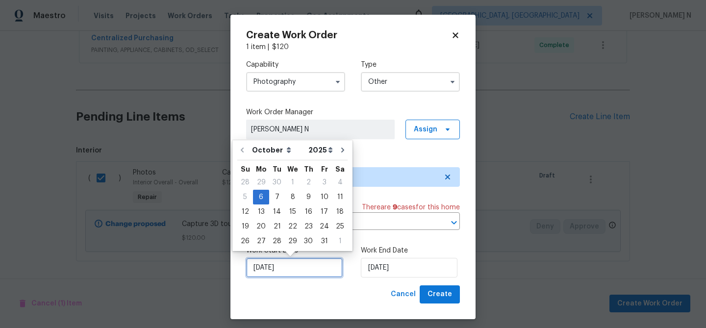
click at [308, 278] on input "06/10/2025" at bounding box center [294, 268] width 97 height 20
click at [276, 193] on div "7" at bounding box center [277, 197] width 16 height 14
type input "07/10/2025"
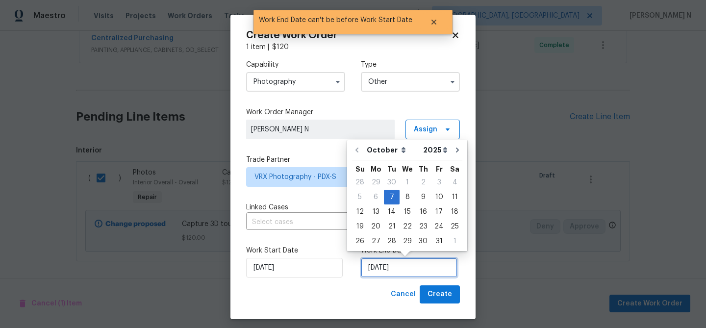
click at [428, 271] on input "07/10/2025" at bounding box center [409, 268] width 97 height 20
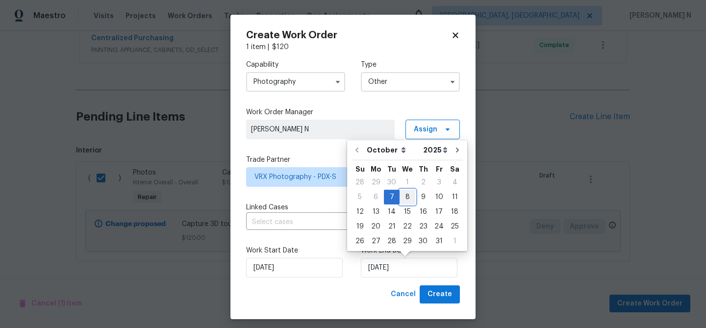
click at [410, 194] on div "8" at bounding box center [408, 197] width 16 height 14
type input "08/10/2025"
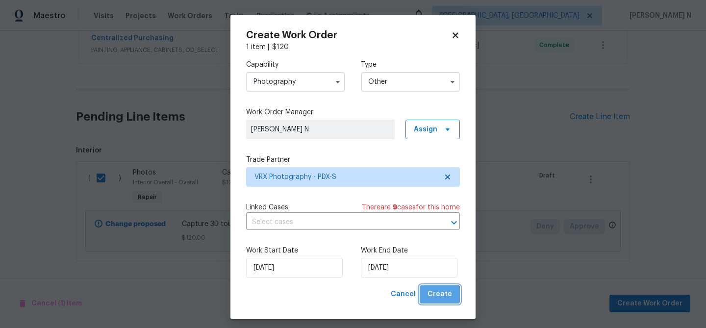
click at [438, 303] on button "Create" at bounding box center [440, 294] width 40 height 18
checkbox input "false"
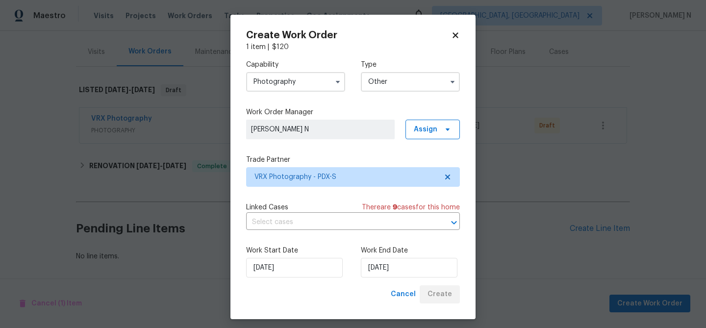
scroll to position [111, 0]
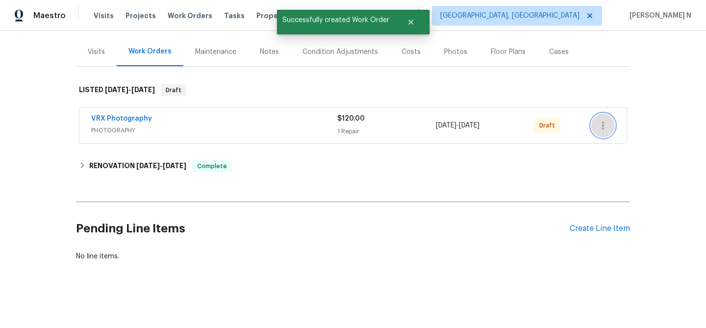
click at [603, 125] on icon "button" at bounding box center [603, 126] width 2 height 8
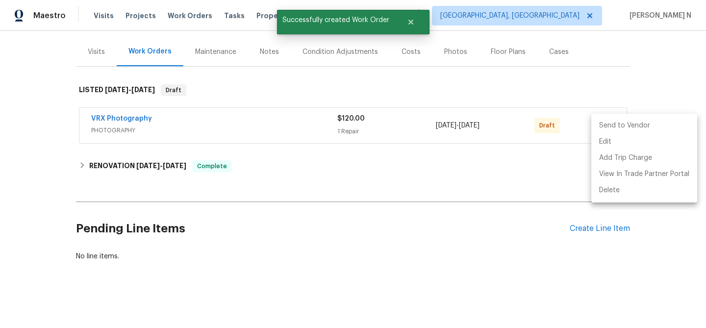
click at [607, 128] on li "Send to Vendor" at bounding box center [645, 126] width 106 height 16
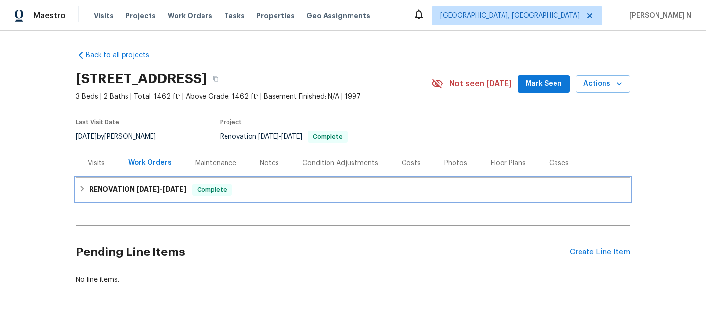
click at [159, 186] on span "[DATE]" at bounding box center [148, 189] width 24 height 7
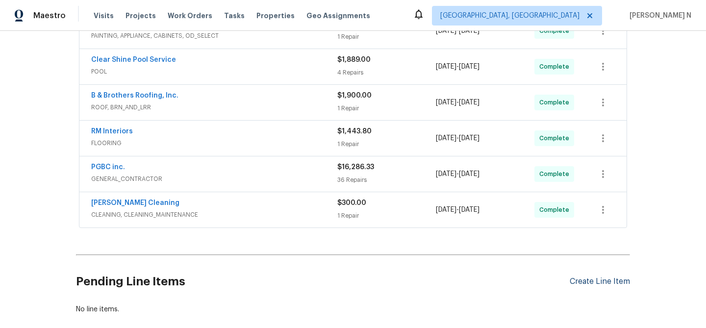
scroll to position [279, 0]
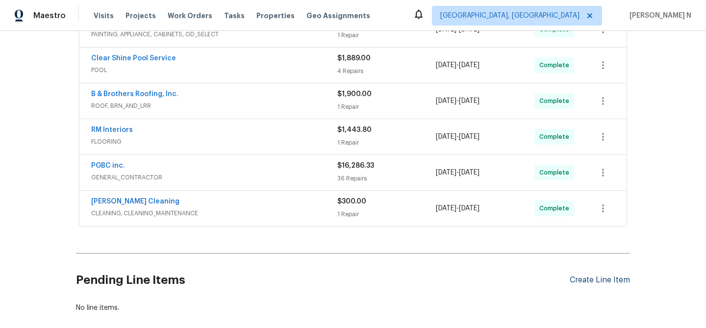
click at [583, 280] on div "Create Line Item" at bounding box center [600, 280] width 60 height 9
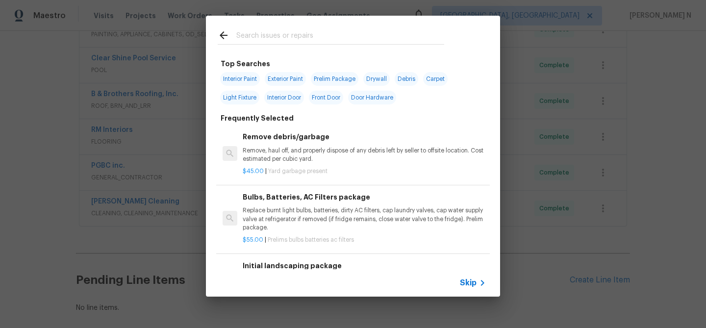
click at [479, 282] on icon at bounding box center [483, 283] width 12 height 12
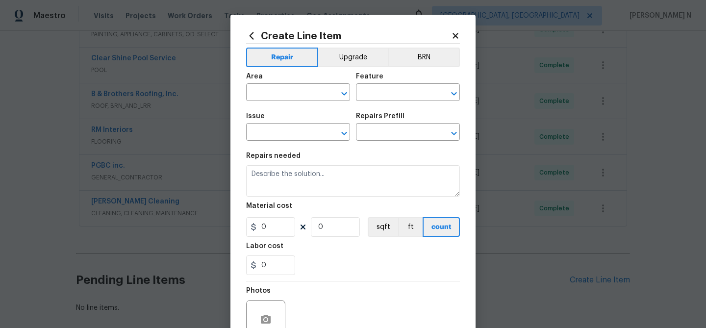
click at [295, 82] on div "Area" at bounding box center [298, 79] width 104 height 13
click at [295, 94] on input "text" at bounding box center [284, 93] width 77 height 15
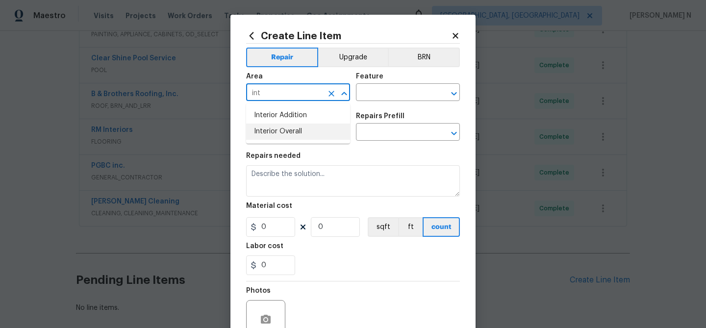
click at [297, 133] on li "Interior Overall" at bounding box center [298, 132] width 104 height 16
type input "Interior Overall"
click at [386, 92] on input "text" at bounding box center [394, 93] width 77 height 15
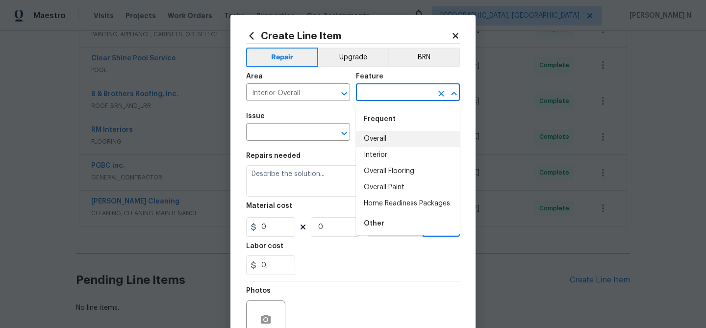
click at [386, 136] on li "Overall" at bounding box center [408, 139] width 104 height 16
type input "Overall"
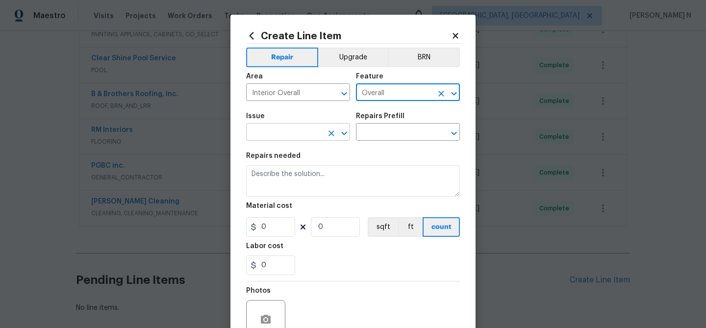
click at [292, 130] on input "text" at bounding box center [284, 133] width 77 height 15
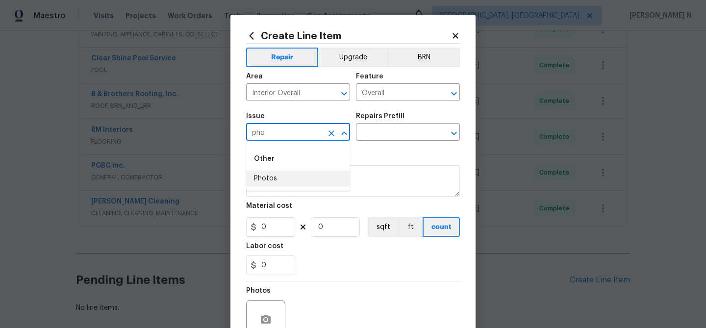
click at [274, 175] on li "Photos" at bounding box center [298, 179] width 104 height 16
type input "Photos"
click at [377, 131] on input "text" at bounding box center [394, 133] width 77 height 15
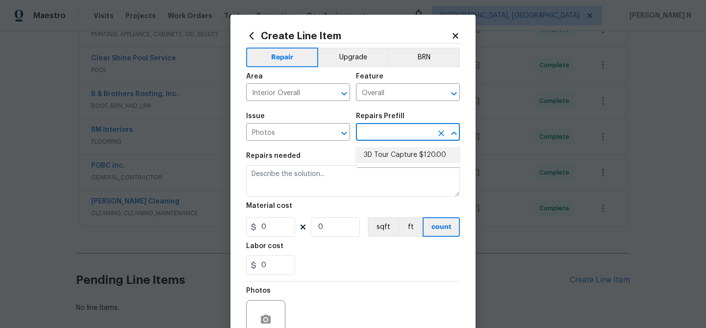
click at [382, 156] on li "3D Tour Capture $120.00" at bounding box center [408, 155] width 104 height 16
type input "3D Tour Capture $120.00"
type textarea "Capture 3D tour of home"
type input "1"
type input "120"
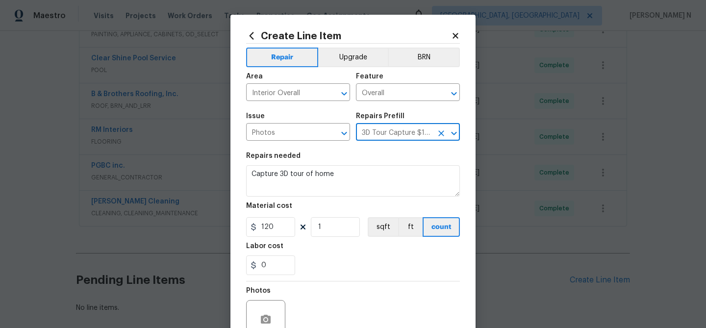
scroll to position [95, 0]
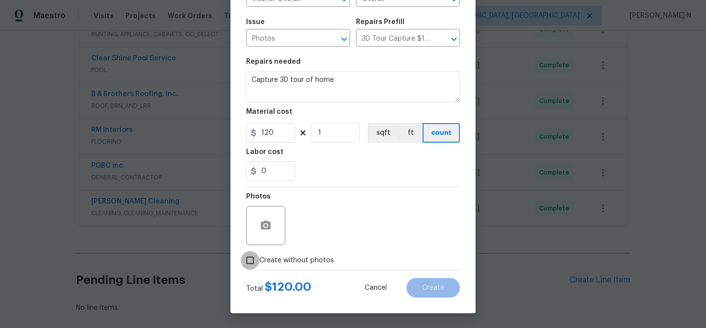
click at [252, 259] on input "Create without photos" at bounding box center [250, 260] width 19 height 19
checkbox input "true"
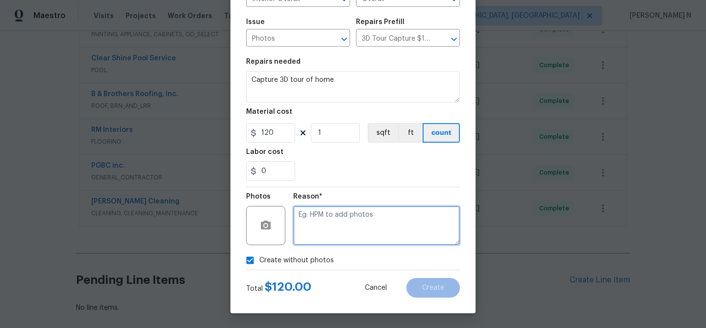
click at [349, 226] on textarea at bounding box center [376, 225] width 167 height 39
type textarea "."
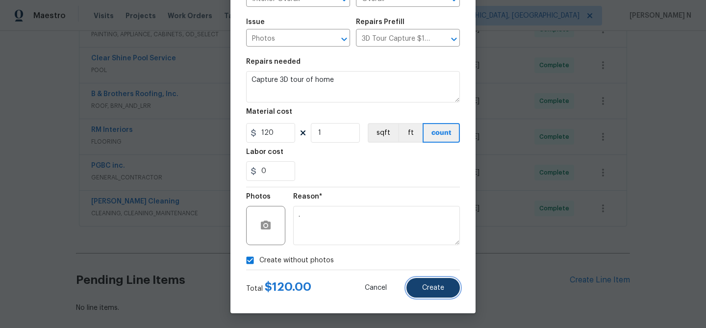
click at [443, 295] on button "Create" at bounding box center [433, 288] width 53 height 20
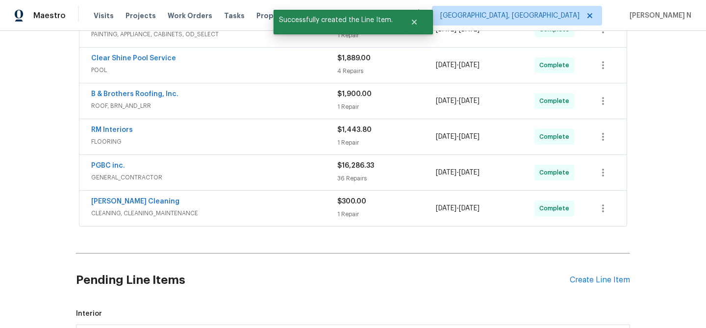
scroll to position [442, 0]
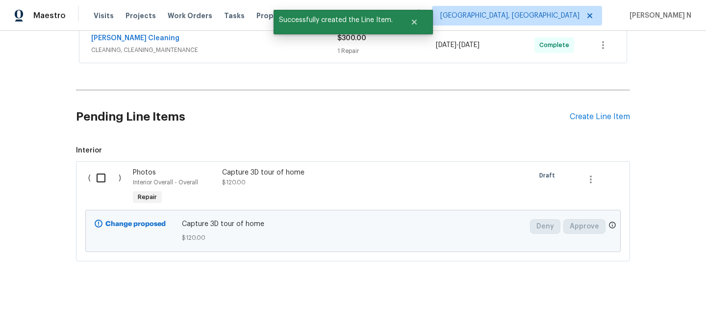
click at [104, 177] on input "checkbox" at bounding box center [105, 178] width 28 height 21
checkbox input "true"
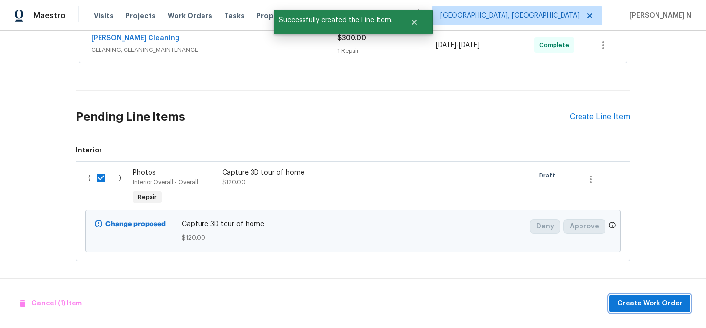
click at [646, 301] on span "Create Work Order" at bounding box center [650, 304] width 65 height 12
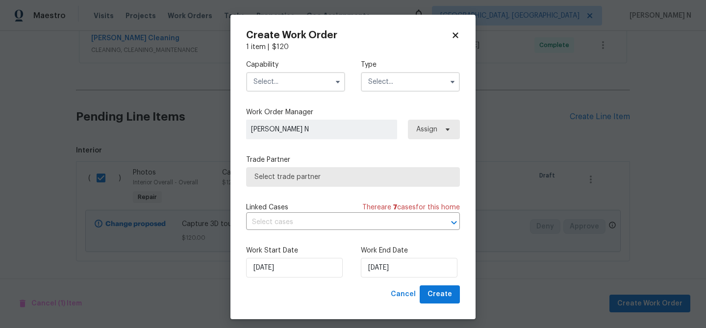
click at [285, 89] on input "text" at bounding box center [295, 82] width 99 height 20
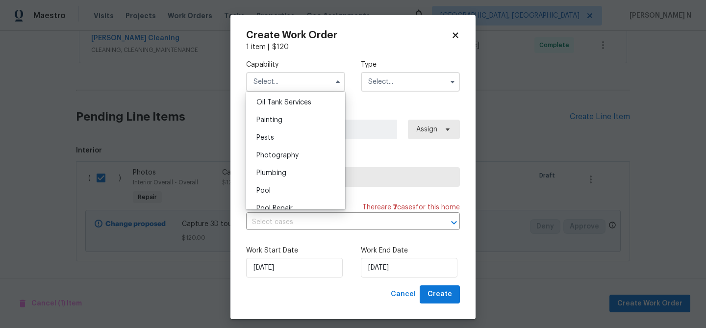
scroll to position [809, 0]
click at [290, 149] on div "Photography" at bounding box center [296, 153] width 94 height 18
type input "Photography"
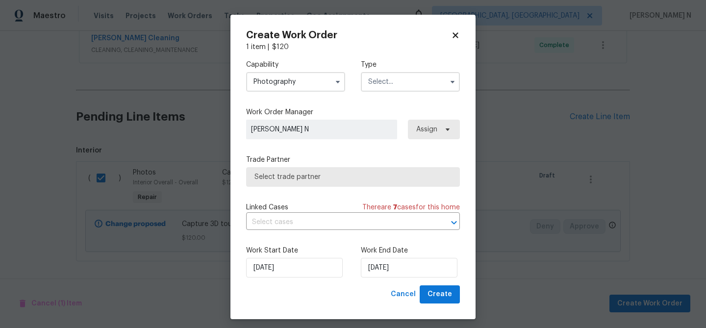
click at [419, 82] on input "text" at bounding box center [410, 82] width 99 height 20
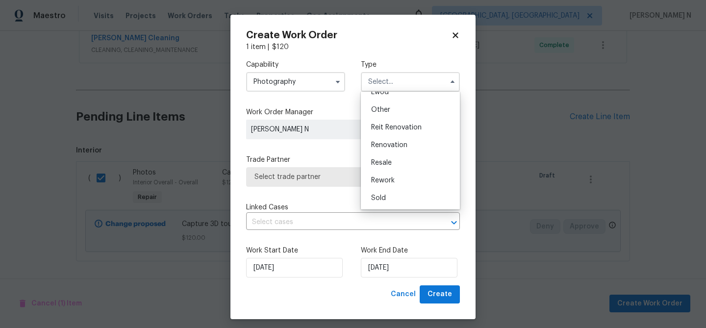
scroll to position [6, 0]
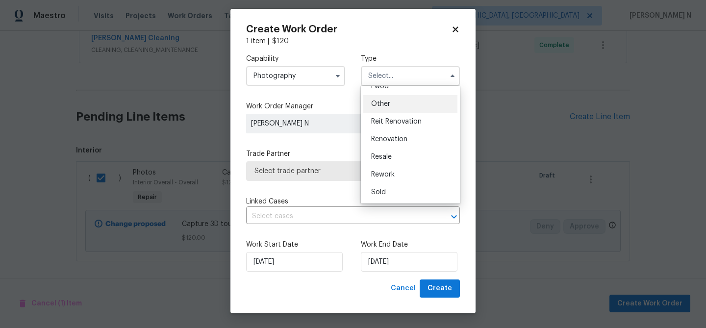
click at [389, 112] on div "Other" at bounding box center [410, 104] width 94 height 18
type input "Other"
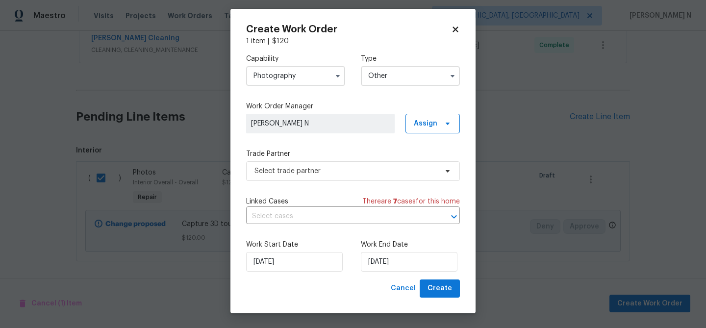
scroll to position [0, 0]
click at [310, 180] on span "Select trade partner" at bounding box center [353, 171] width 214 height 20
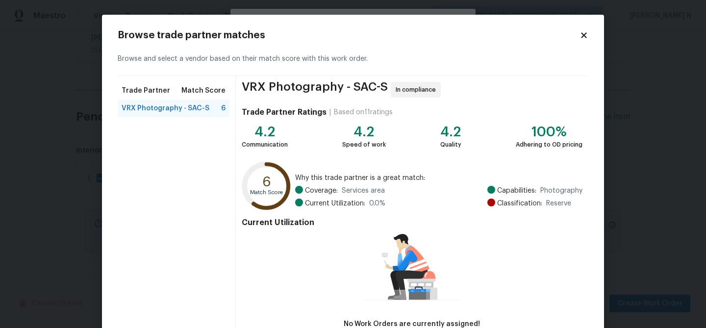
scroll to position [64, 0]
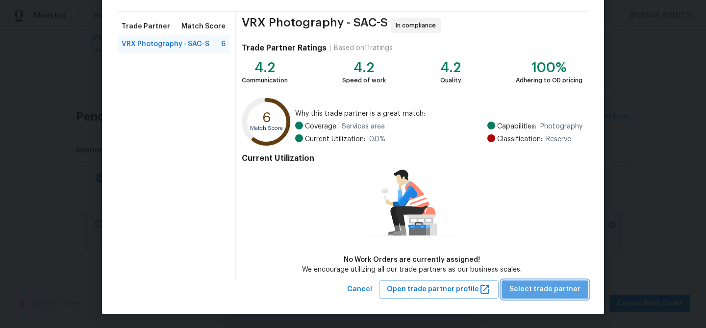
click at [557, 288] on span "Select trade partner" at bounding box center [545, 290] width 71 height 12
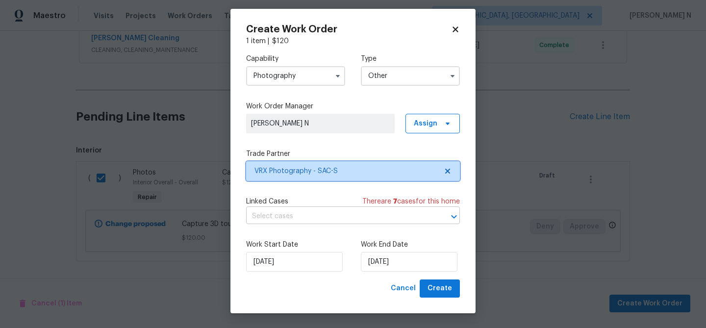
scroll to position [0, 0]
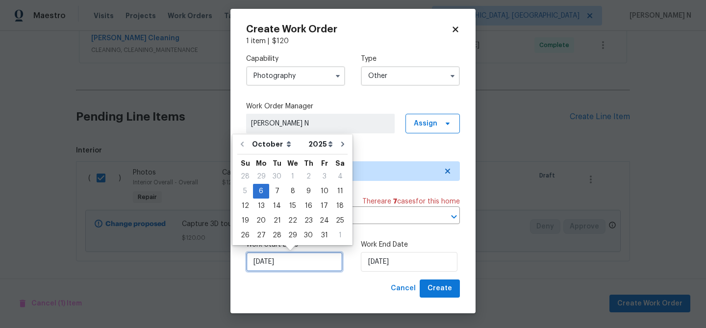
click at [297, 263] on input "06/10/2025" at bounding box center [294, 262] width 97 height 20
click at [277, 192] on div "7" at bounding box center [277, 191] width 16 height 14
type input "07/10/2025"
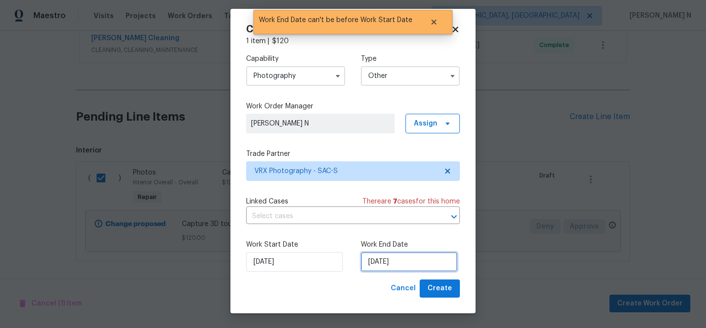
click at [406, 254] on input "07/10/2025" at bounding box center [409, 262] width 97 height 20
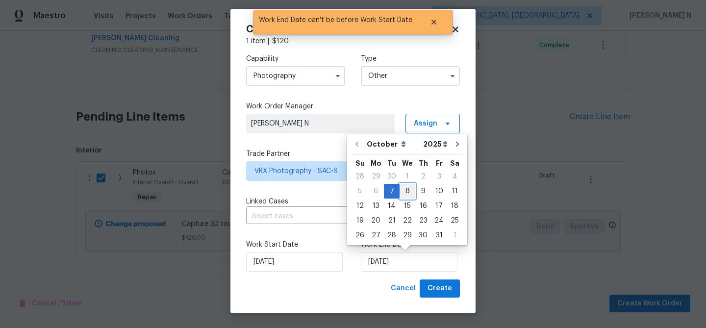
click at [408, 195] on div "8" at bounding box center [408, 191] width 16 height 14
type input "08/10/2025"
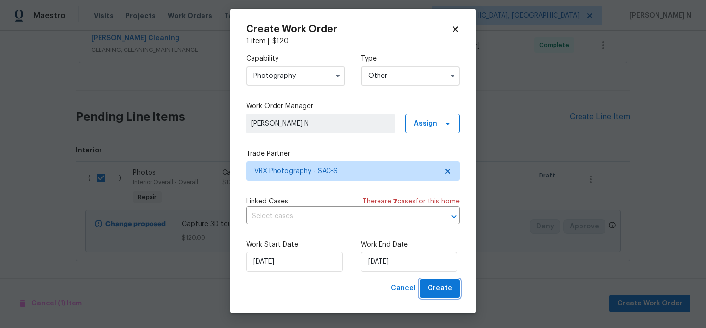
click at [449, 289] on span "Create" at bounding box center [440, 289] width 25 height 12
checkbox input "false"
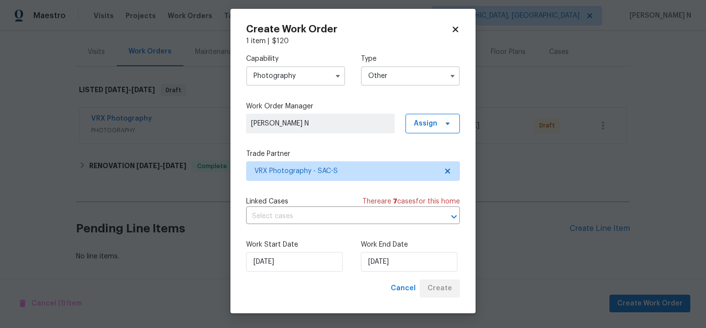
scroll to position [111, 0]
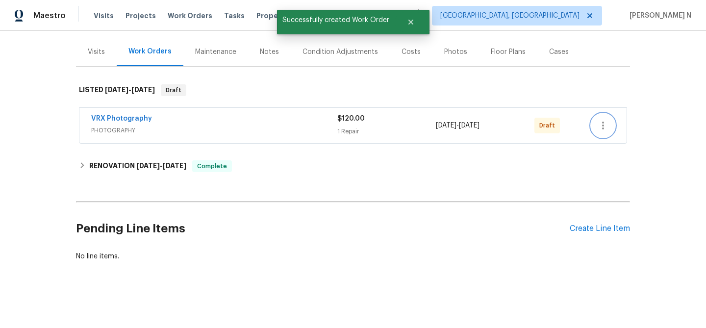
click at [603, 126] on icon "button" at bounding box center [603, 126] width 2 height 8
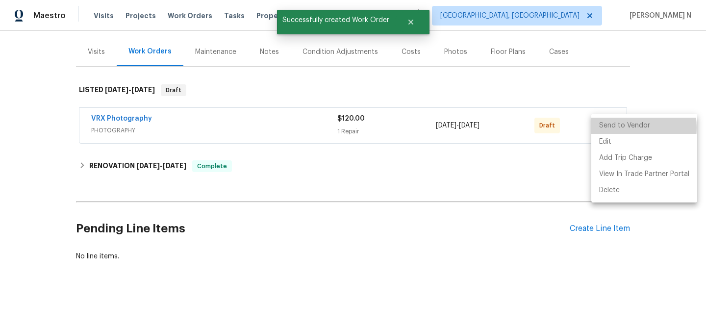
click at [613, 128] on li "Send to Vendor" at bounding box center [645, 126] width 106 height 16
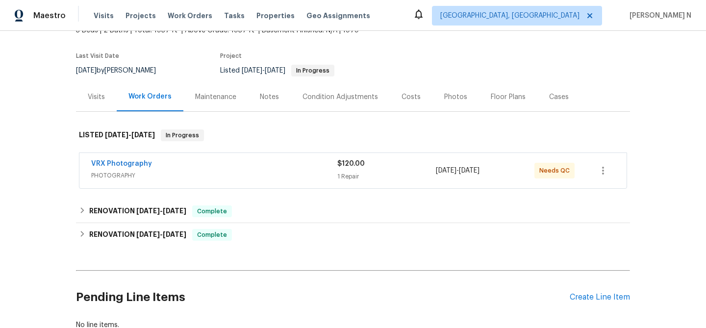
scroll to position [78, 0]
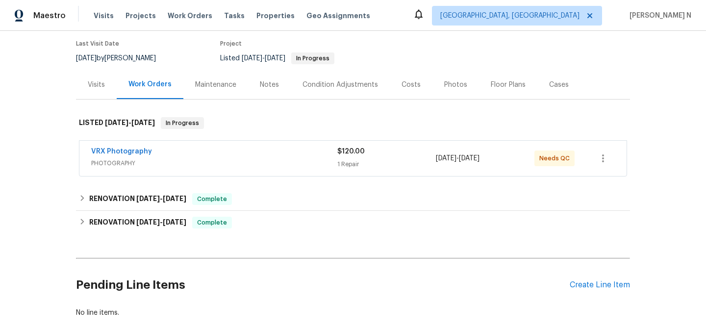
click at [283, 167] on span "PHOTOGRAPHY" at bounding box center [214, 163] width 246 height 10
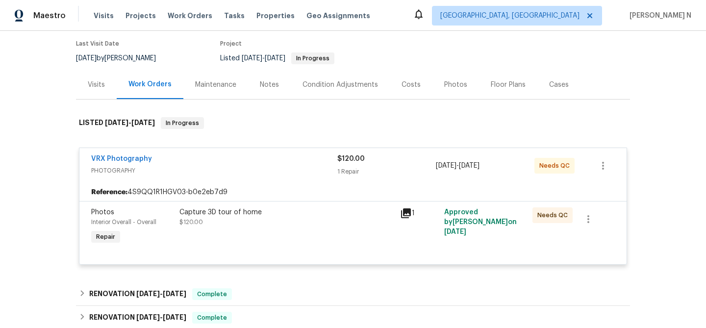
click at [322, 216] on div "Capture 3D tour of home" at bounding box center [287, 212] width 215 height 10
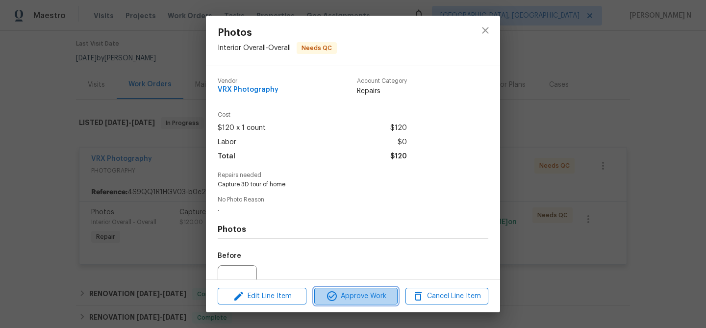
click at [357, 296] on span "Approve Work" at bounding box center [355, 296] width 77 height 12
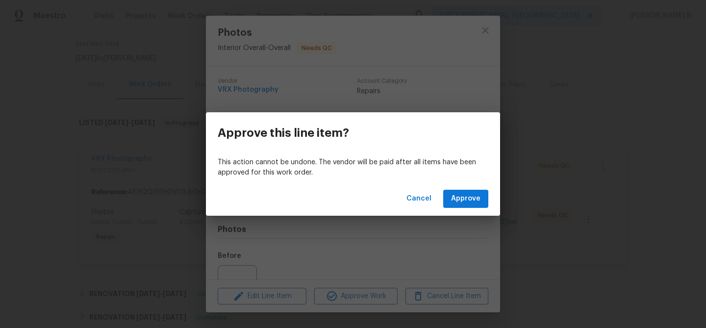
click at [459, 208] on div "Cancel Approve" at bounding box center [353, 199] width 294 height 34
click at [460, 204] on span "Approve" at bounding box center [465, 199] width 29 height 12
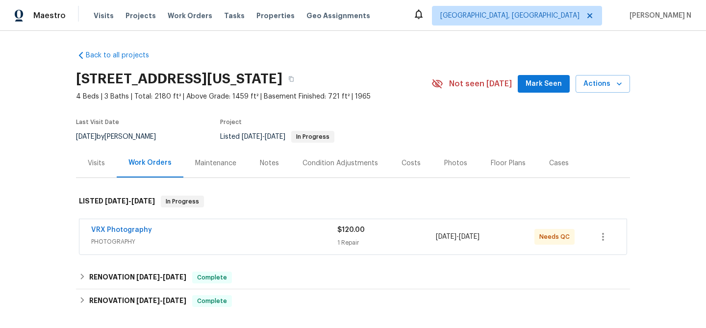
click at [242, 229] on div "VRX Photography" at bounding box center [214, 231] width 246 height 12
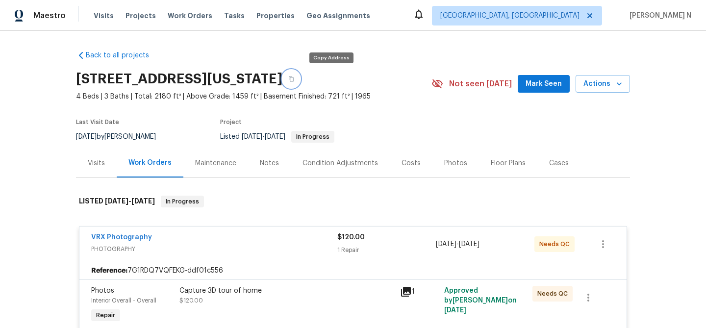
click at [300, 81] on button "button" at bounding box center [292, 79] width 18 height 18
click at [294, 77] on icon "button" at bounding box center [291, 79] width 6 height 6
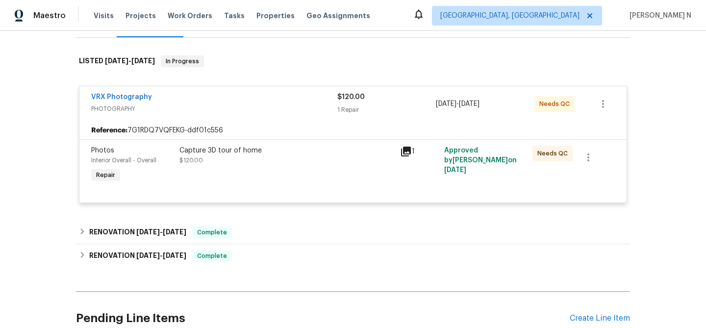
scroll to position [159, 0]
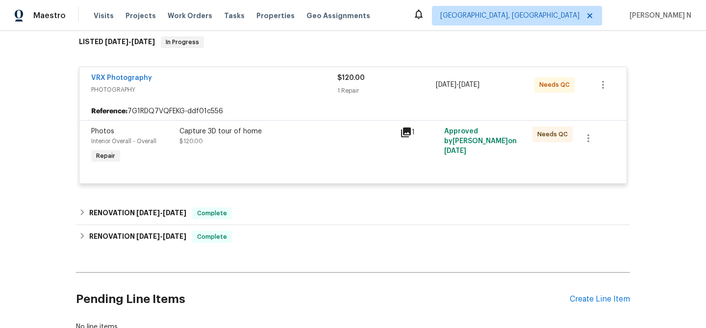
click at [301, 160] on div "Capture 3D tour of home $120.00" at bounding box center [287, 146] width 221 height 45
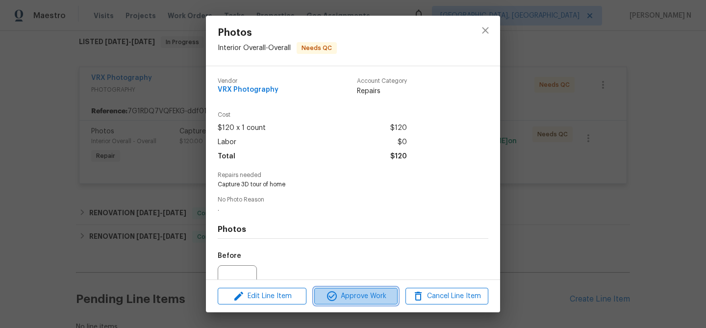
click at [353, 296] on span "Approve Work" at bounding box center [355, 296] width 77 height 12
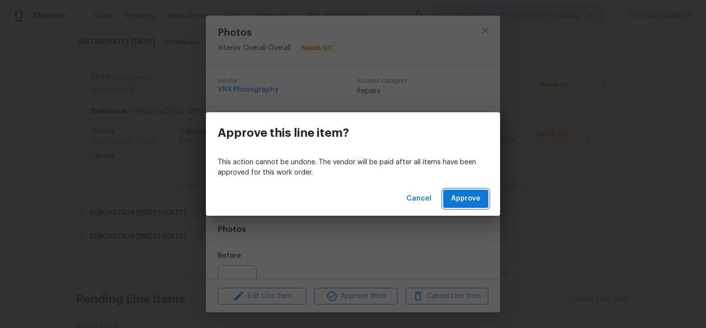
click at [459, 196] on span "Approve" at bounding box center [465, 199] width 29 height 12
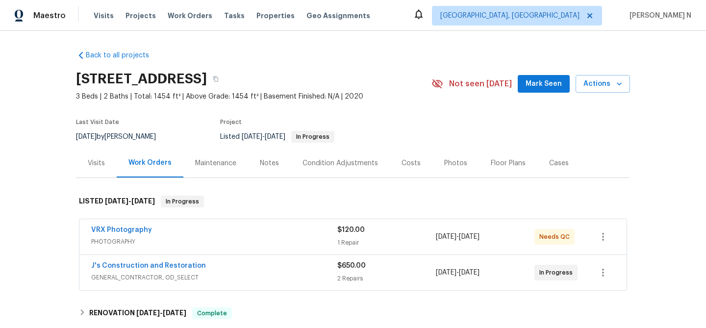
click at [179, 230] on div "VRX Photography" at bounding box center [214, 231] width 246 height 12
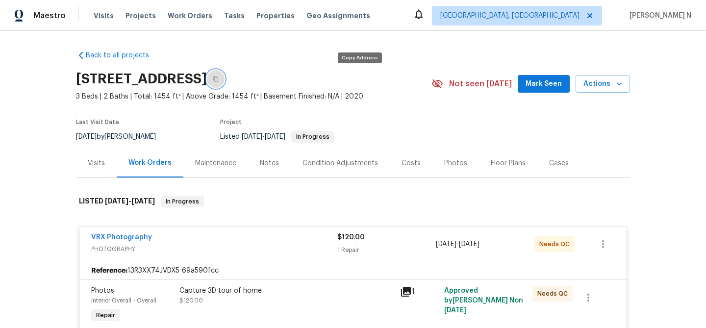
click at [225, 82] on button "button" at bounding box center [216, 79] width 18 height 18
click at [218, 77] on icon "button" at bounding box center [215, 79] width 5 height 5
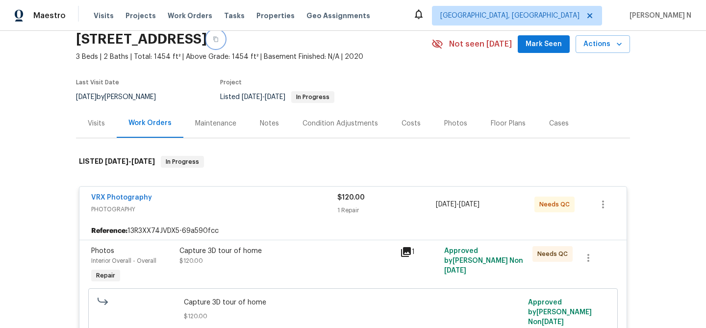
scroll to position [114, 0]
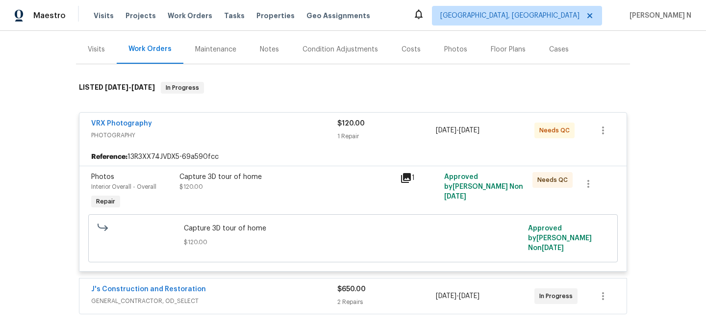
click at [286, 194] on div "Capture 3D tour of home $120.00" at bounding box center [287, 191] width 221 height 45
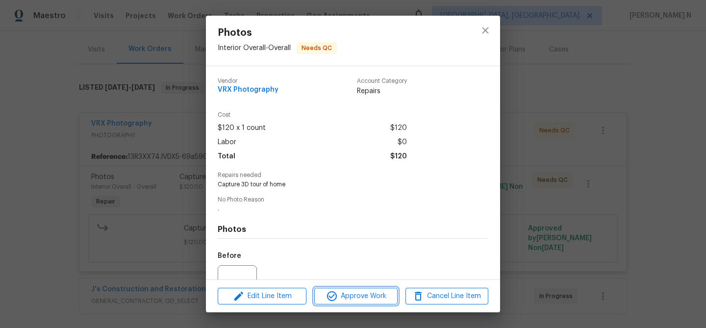
click at [354, 294] on span "Approve Work" at bounding box center [355, 296] width 77 height 12
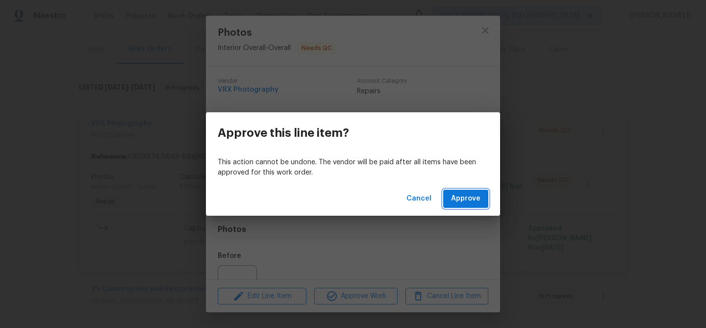
click at [474, 199] on span "Approve" at bounding box center [465, 199] width 29 height 12
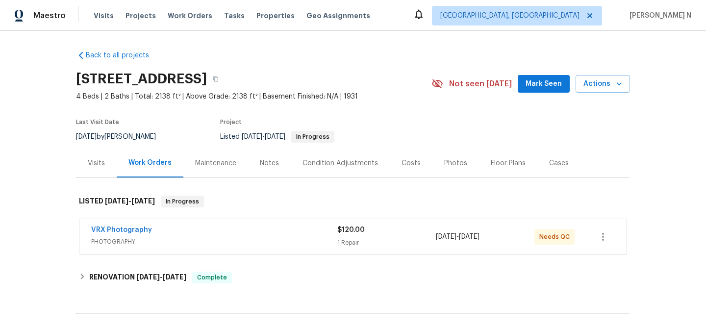
click at [182, 229] on div "VRX Photography" at bounding box center [214, 231] width 246 height 12
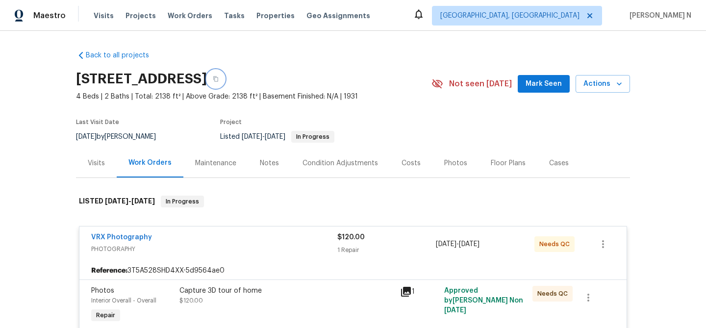
click at [225, 86] on button "button" at bounding box center [216, 79] width 18 height 18
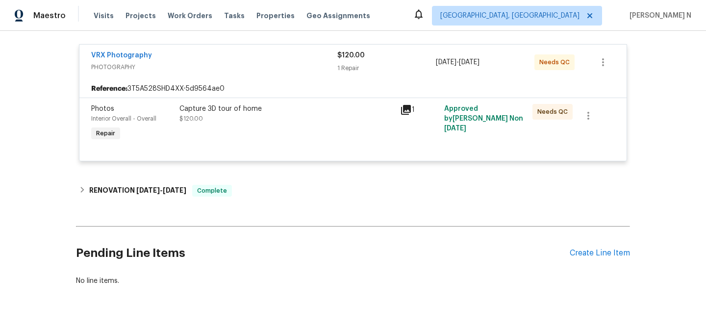
scroll to position [161, 0]
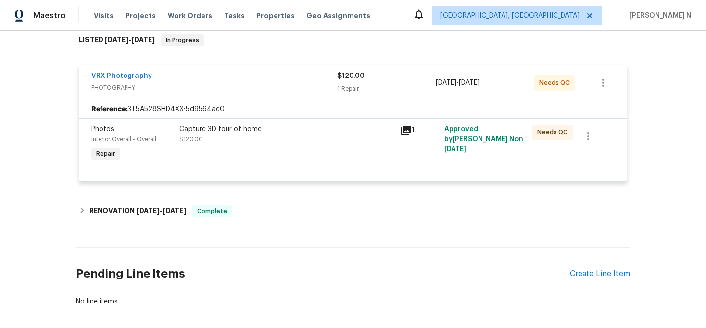
click at [290, 99] on div "VRX Photography PHOTOGRAPHY $120.00 1 Repair 10/1/2025 - 10/2/2025 Needs QC" at bounding box center [352, 82] width 547 height 35
click at [246, 143] on div "Capture 3D tour of home $120.00" at bounding box center [287, 135] width 215 height 20
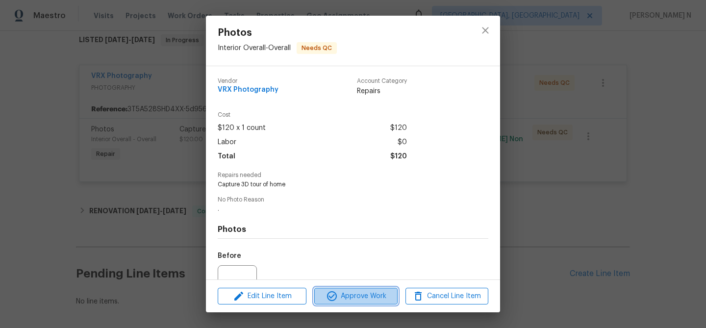
click at [361, 293] on span "Approve Work" at bounding box center [355, 296] width 77 height 12
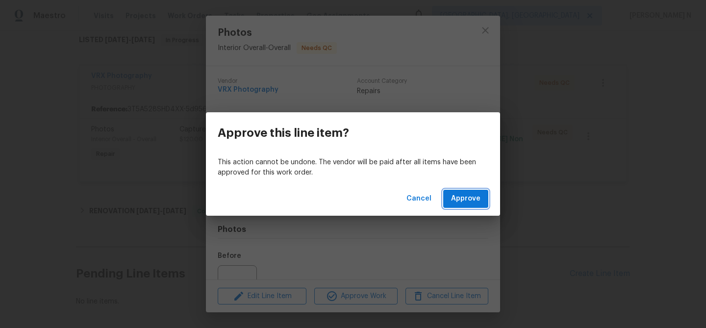
click at [461, 207] on button "Approve" at bounding box center [465, 199] width 45 height 18
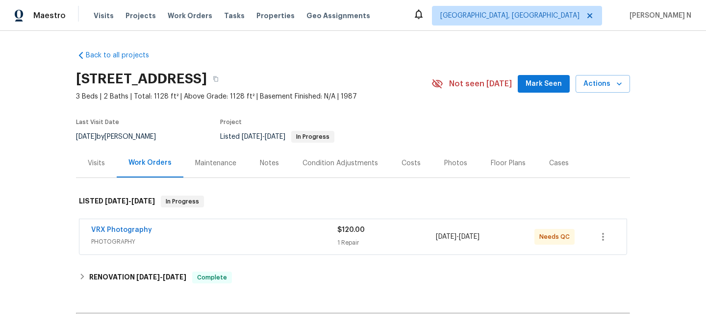
click at [198, 239] on span "PHOTOGRAPHY" at bounding box center [214, 242] width 246 height 10
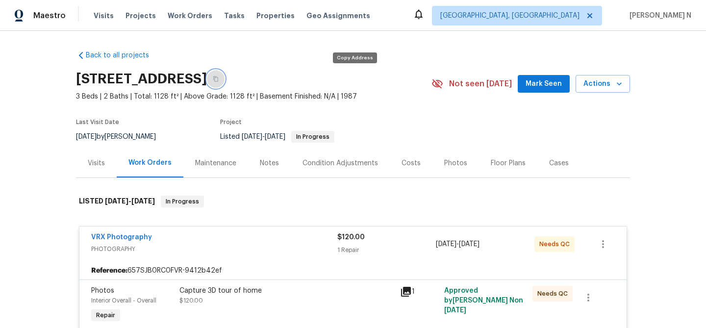
click at [225, 85] on button "button" at bounding box center [216, 79] width 18 height 18
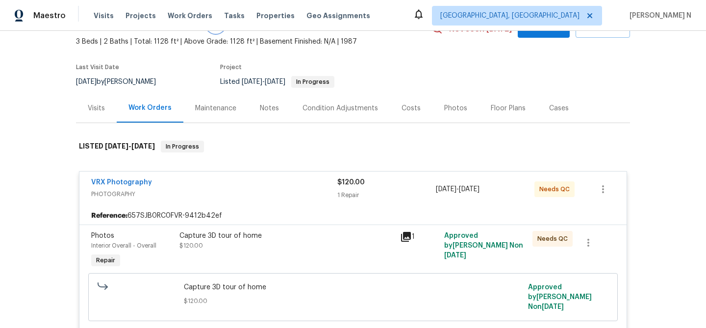
scroll to position [72, 0]
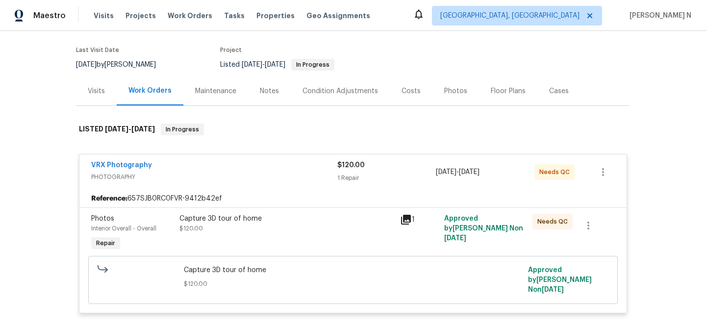
click at [260, 238] on div "Capture 3D tour of home $120.00" at bounding box center [287, 233] width 221 height 45
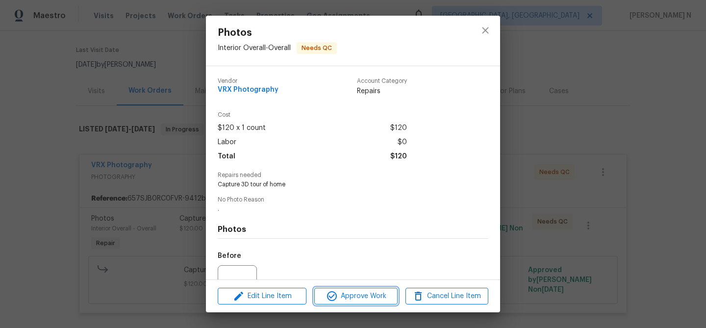
click at [368, 296] on span "Approve Work" at bounding box center [355, 296] width 77 height 12
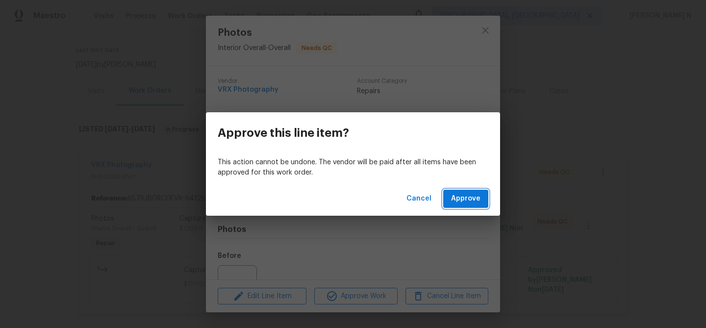
click at [466, 191] on button "Approve" at bounding box center [465, 199] width 45 height 18
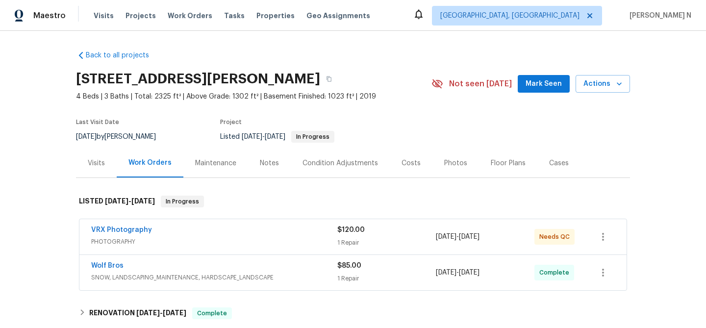
click at [301, 250] on div "VRX Photography PHOTOGRAPHY $120.00 1 Repair [DATE] - [DATE] Needs QC" at bounding box center [352, 236] width 547 height 35
click at [262, 242] on span "PHOTOGRAPHY" at bounding box center [214, 242] width 246 height 10
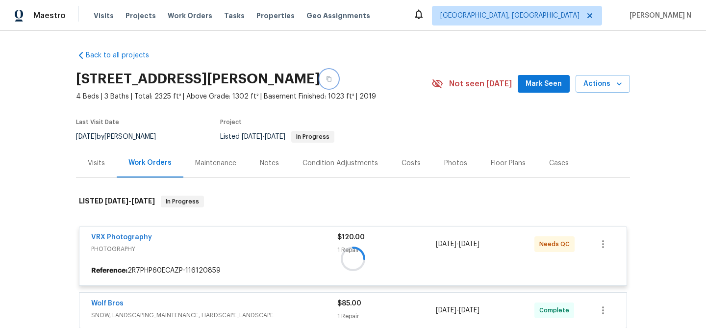
click at [338, 78] on button "button" at bounding box center [329, 79] width 18 height 18
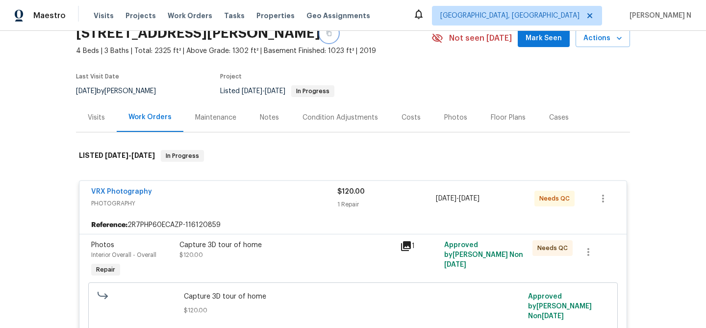
scroll to position [87, 0]
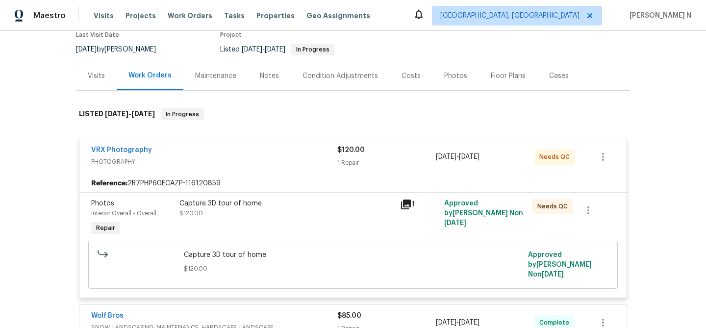
click at [299, 227] on div "Capture 3D tour of home $120.00" at bounding box center [287, 218] width 221 height 45
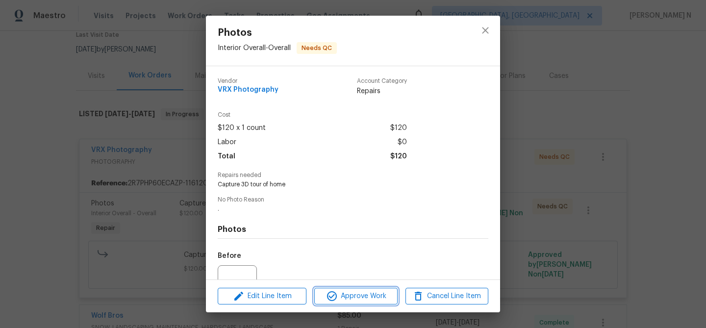
click at [352, 299] on span "Approve Work" at bounding box center [355, 296] width 77 height 12
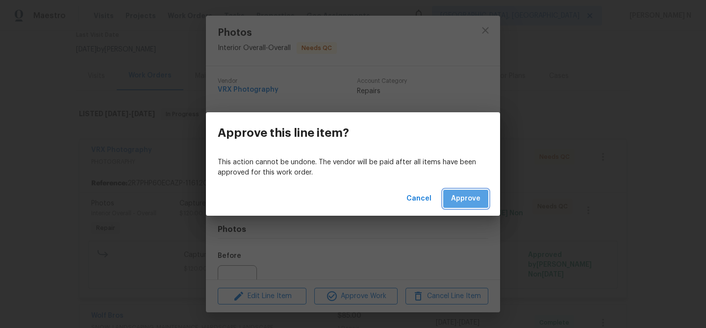
click at [448, 195] on button "Approve" at bounding box center [465, 199] width 45 height 18
